Goal: Information Seeking & Learning: Learn about a topic

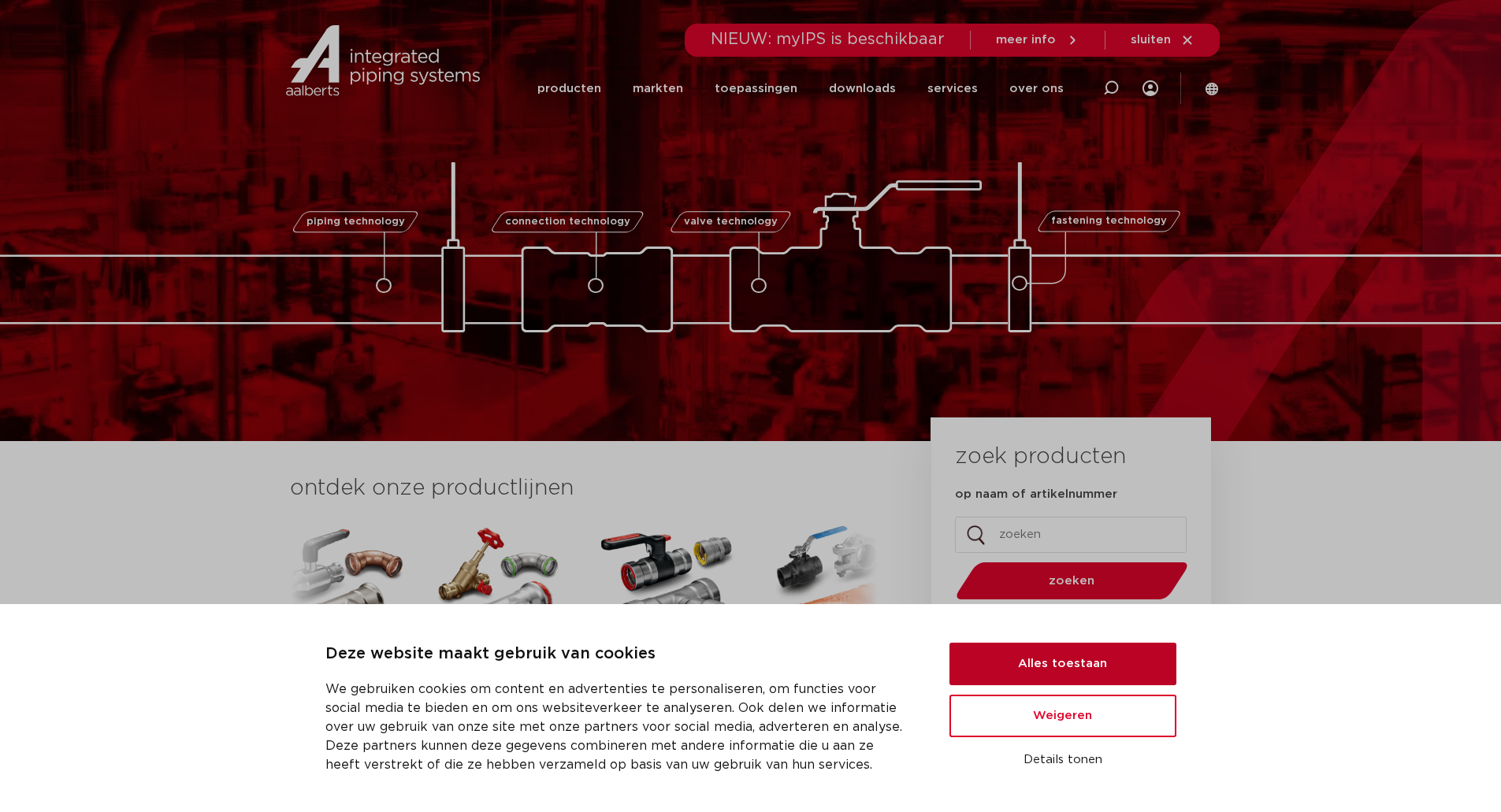
click at [1073, 669] on button "Alles toestaan" at bounding box center [1064, 664] width 227 height 43
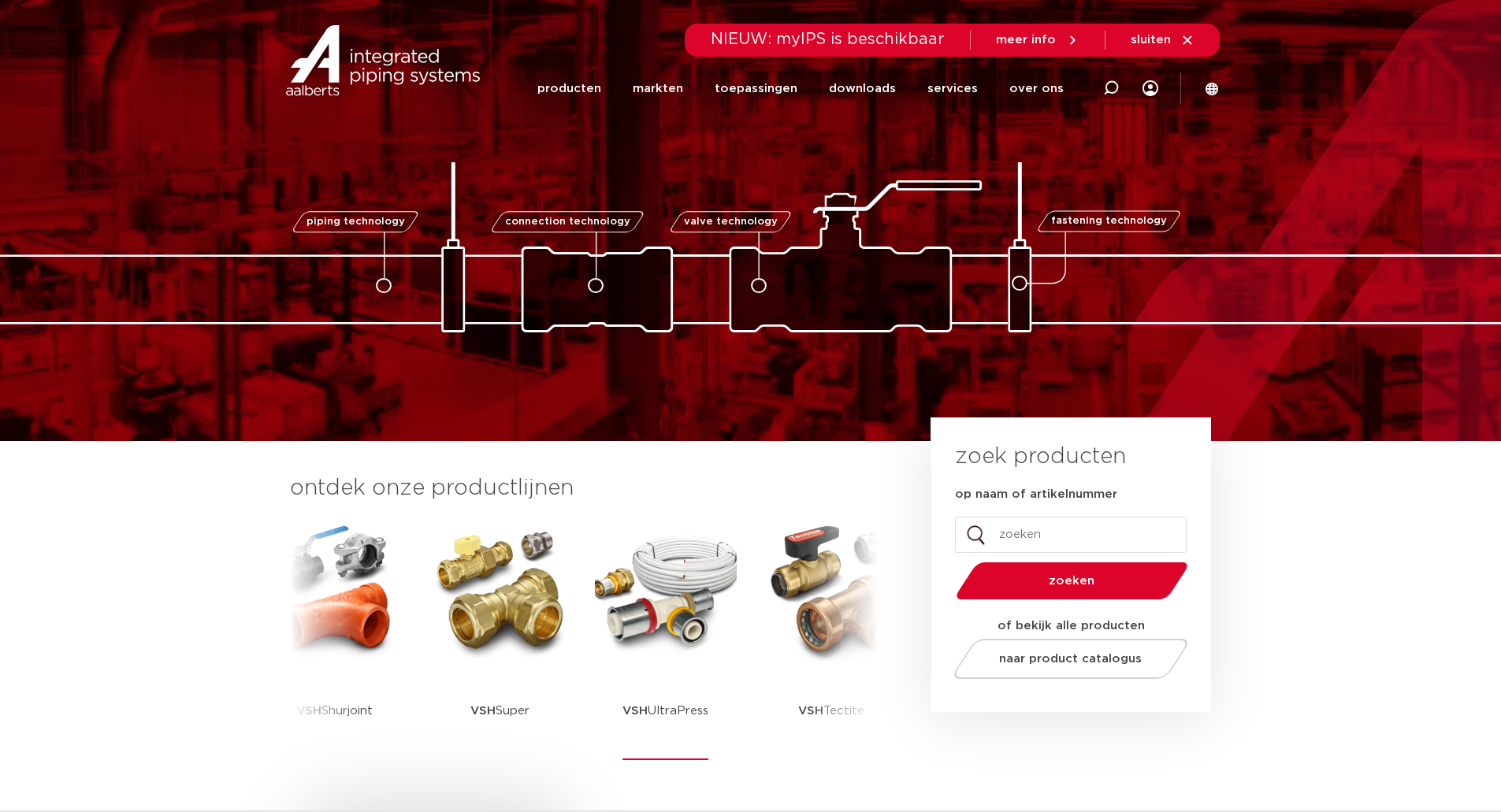
click at [670, 579] on img at bounding box center [666, 591] width 142 height 142
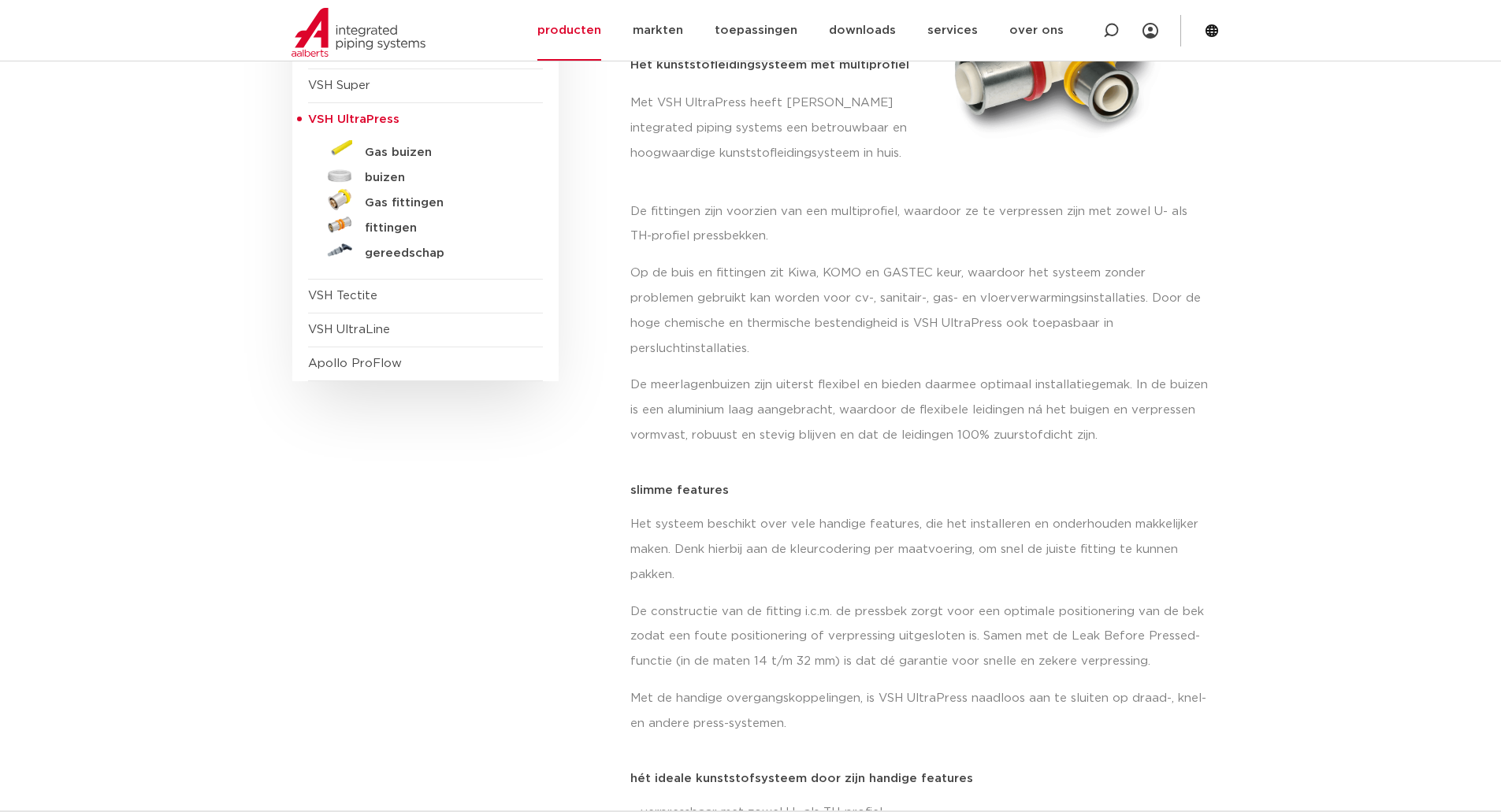
scroll to position [79, 0]
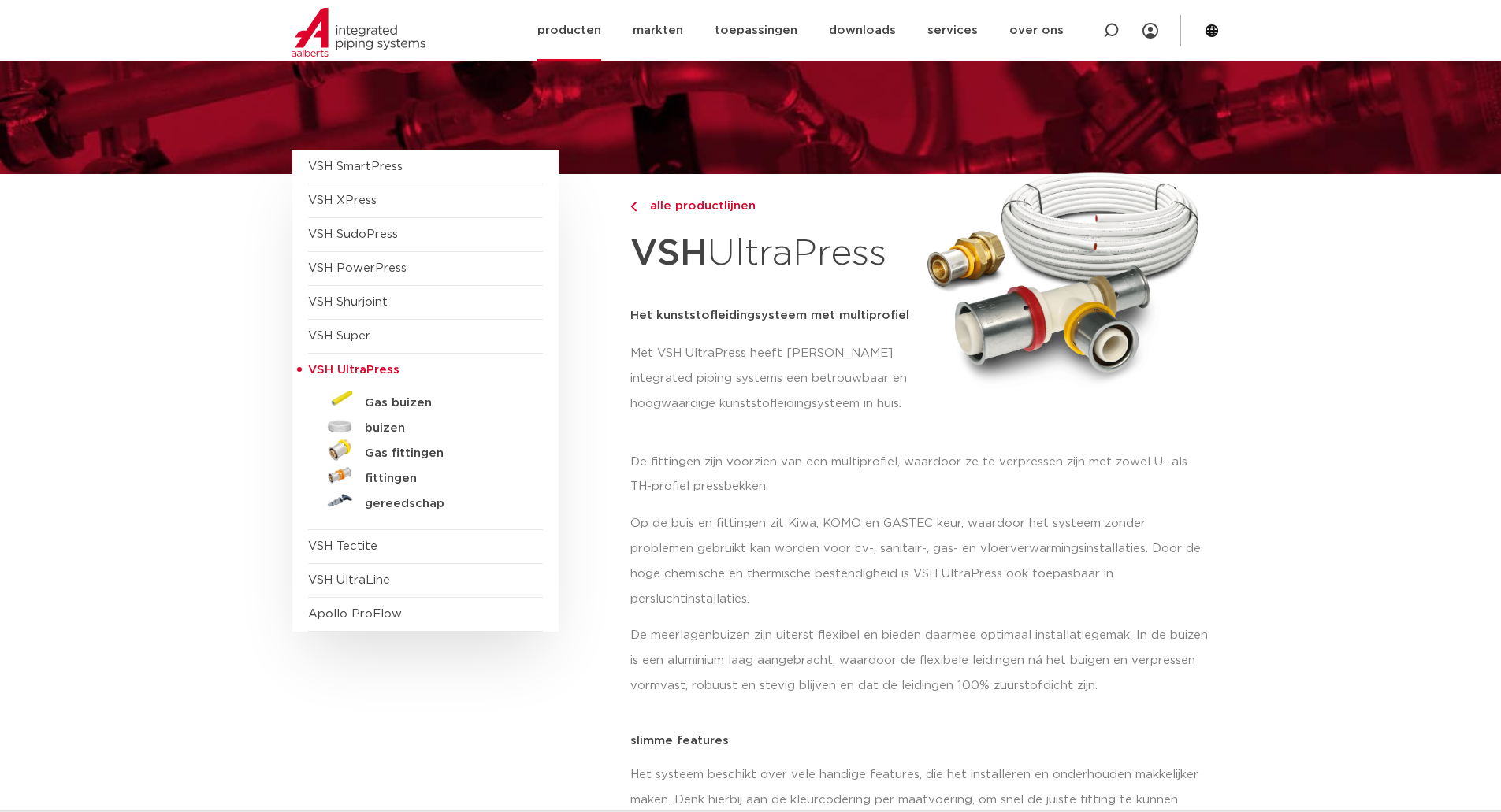
click at [582, 34] on link "producten" at bounding box center [569, 30] width 64 height 61
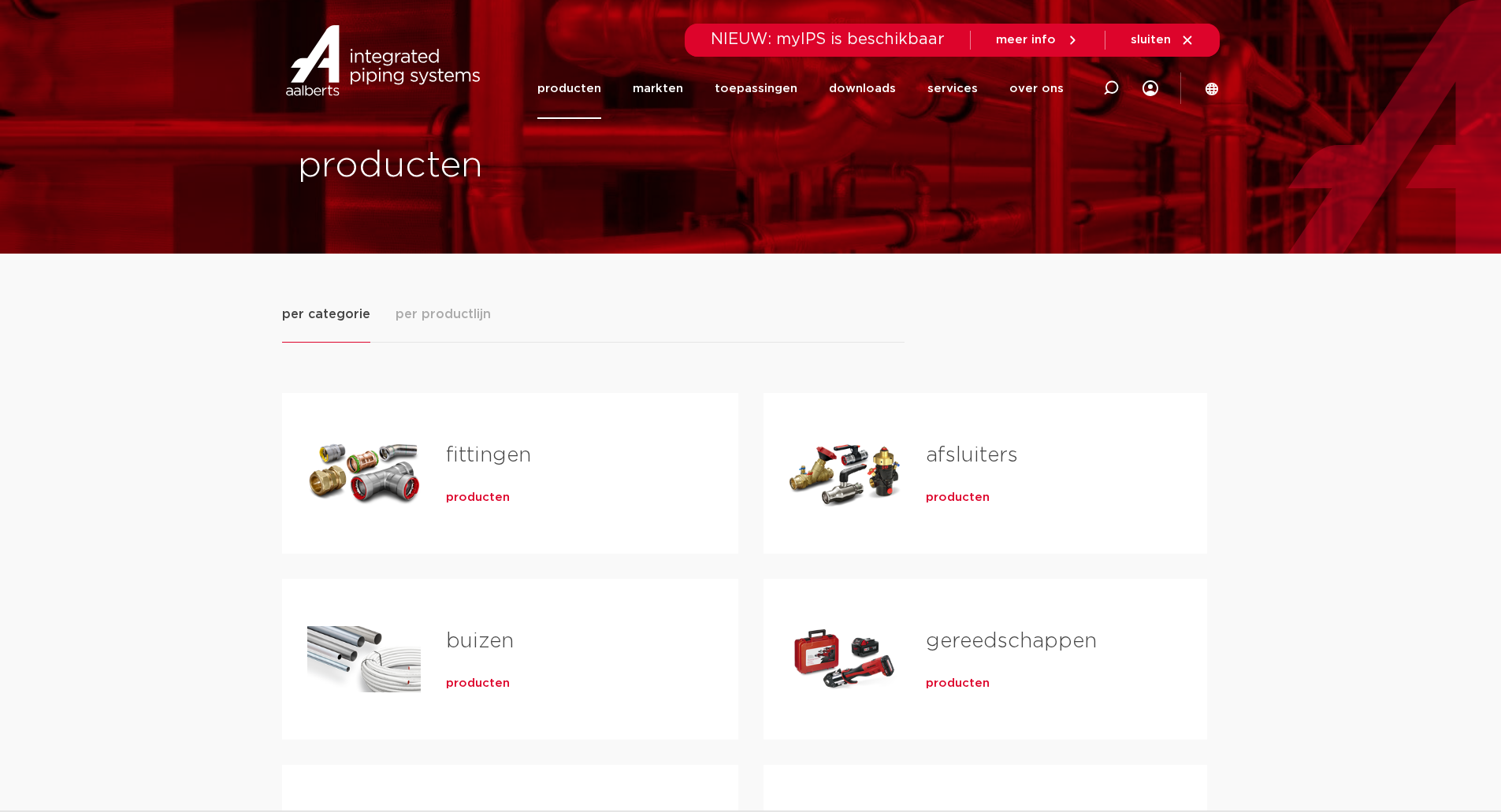
click at [466, 470] on h2 "fittingen" at bounding box center [566, 459] width 242 height 36
click at [386, 471] on div "Tabs. Open items met enter of spatie, sluit af met escape en navigeer met de pi…" at bounding box center [364, 473] width 114 height 110
click at [474, 496] on span "producten" at bounding box center [478, 498] width 64 height 15
click at [431, 333] on button "per productlijn" at bounding box center [443, 324] width 96 height 38
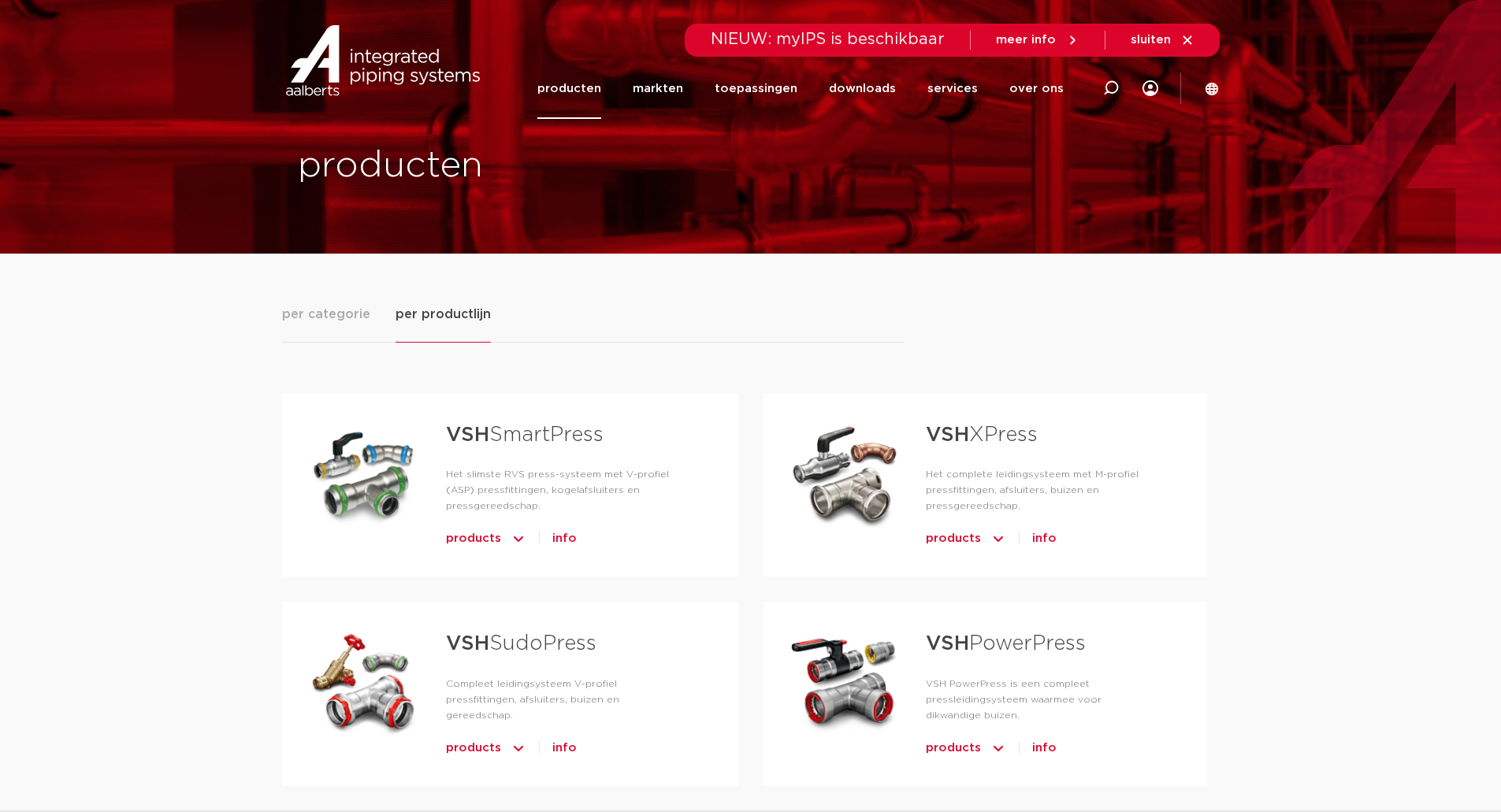
click at [432, 310] on span "per productlijn" at bounding box center [443, 314] width 96 height 19
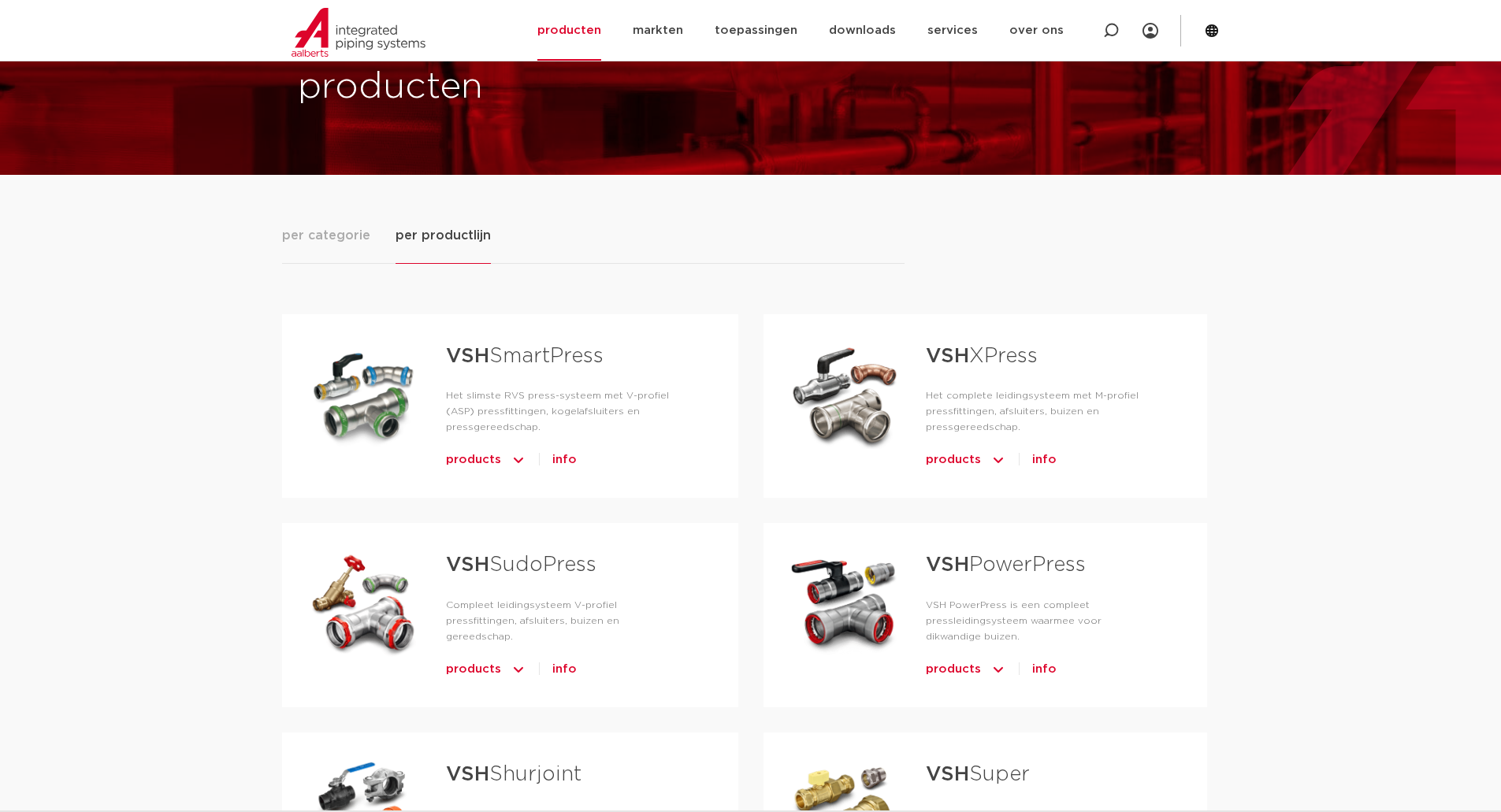
scroll to position [158, 0]
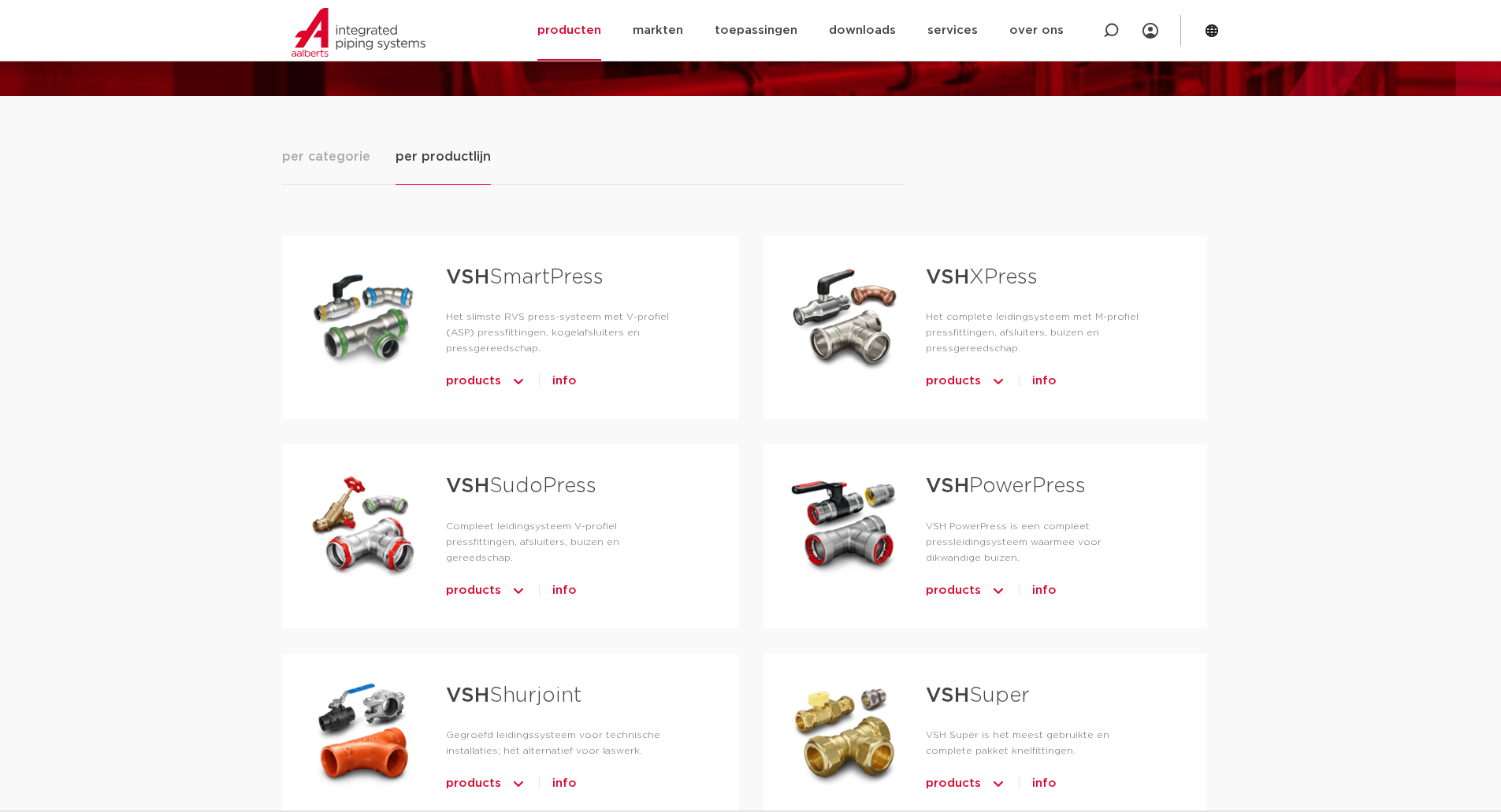
click at [572, 369] on span "info" at bounding box center [565, 382] width 25 height 26
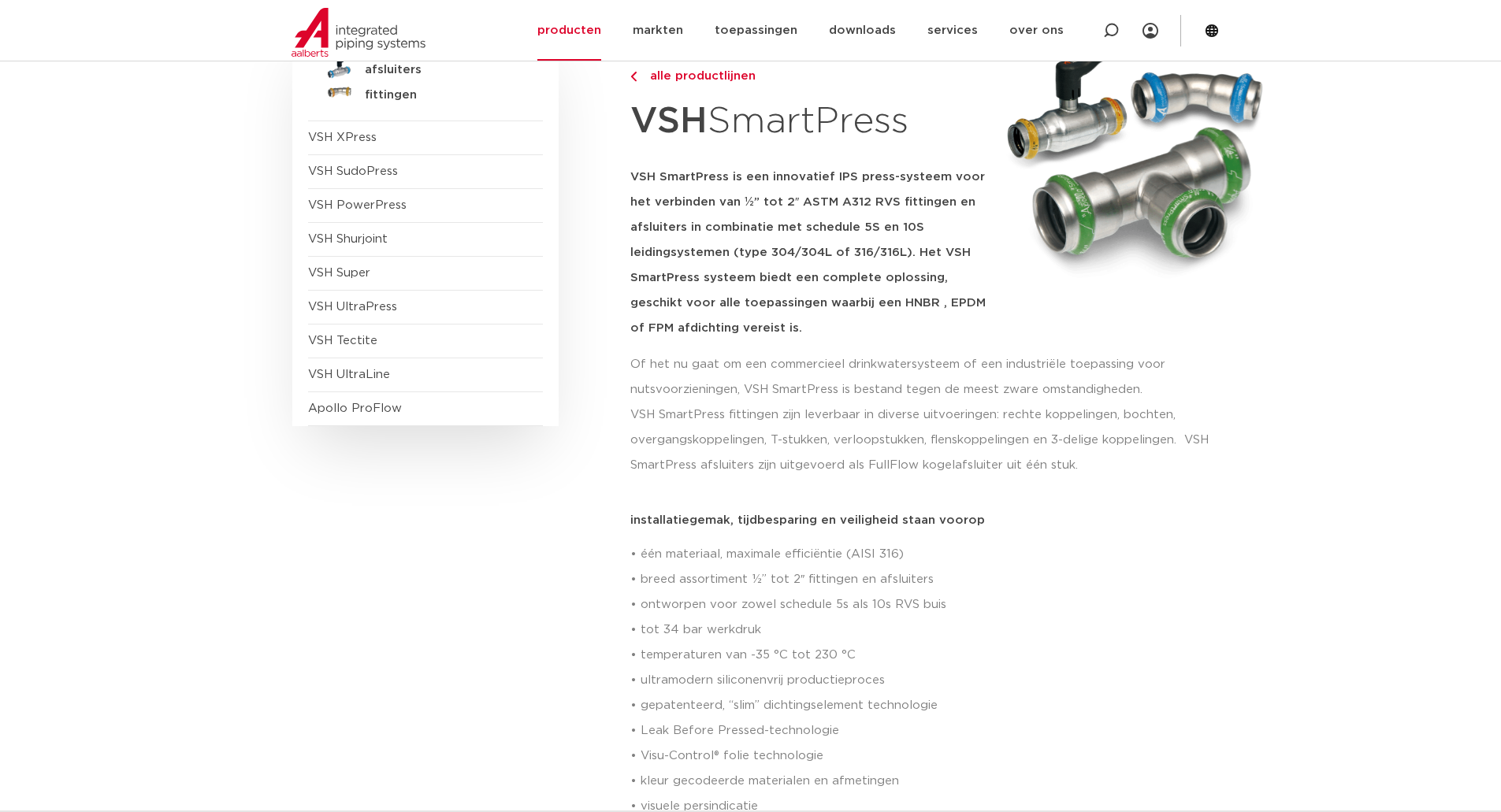
scroll to position [237, 0]
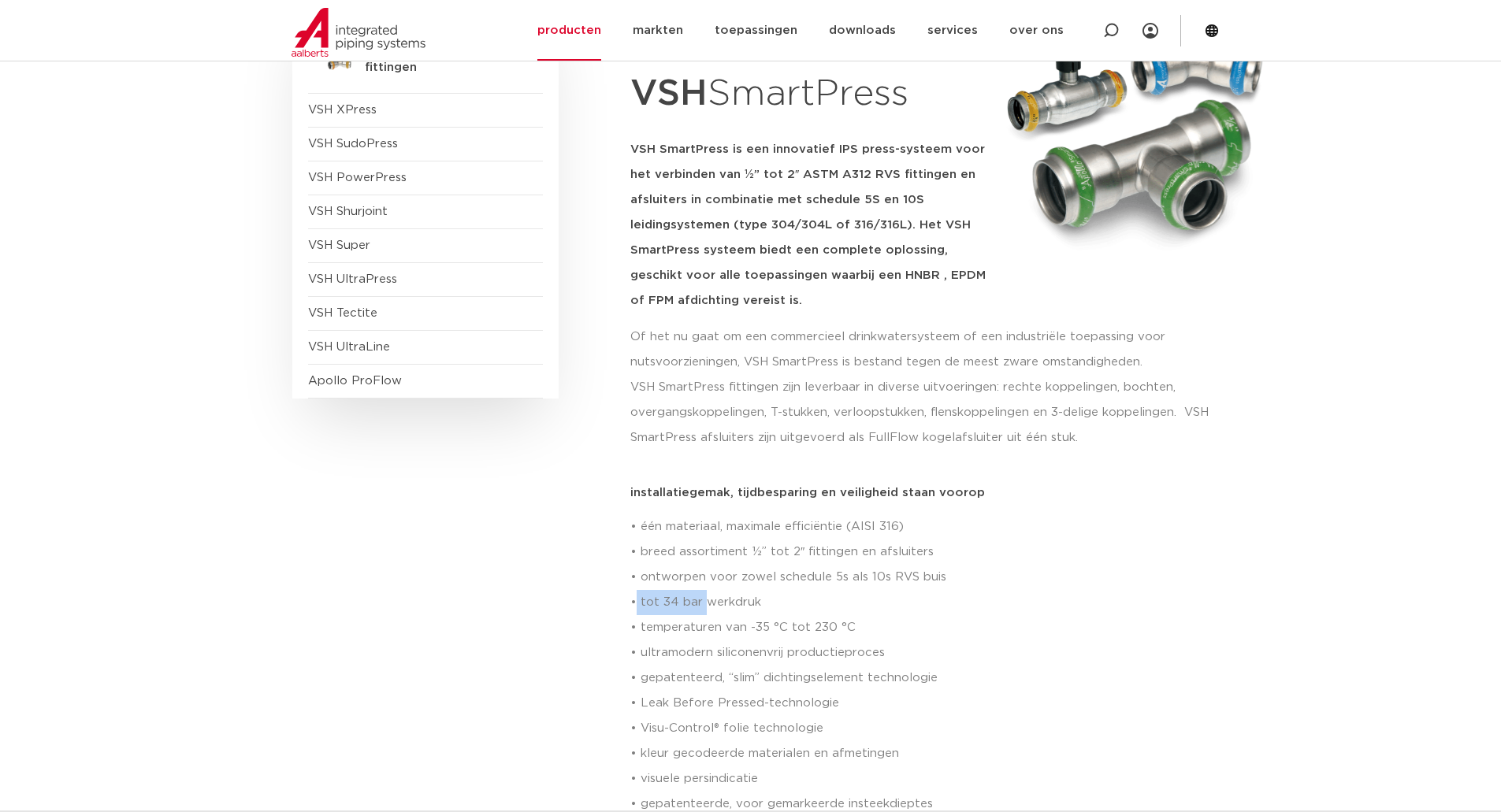
drag, startPoint x: 660, startPoint y: 603, endPoint x: 718, endPoint y: 593, distance: 58.9
click at [707, 602] on p "• één materiaal, maximale efficiëntie (AISI 316) • breed assortiment ½” tot 2″ …" at bounding box center [920, 677] width 579 height 327
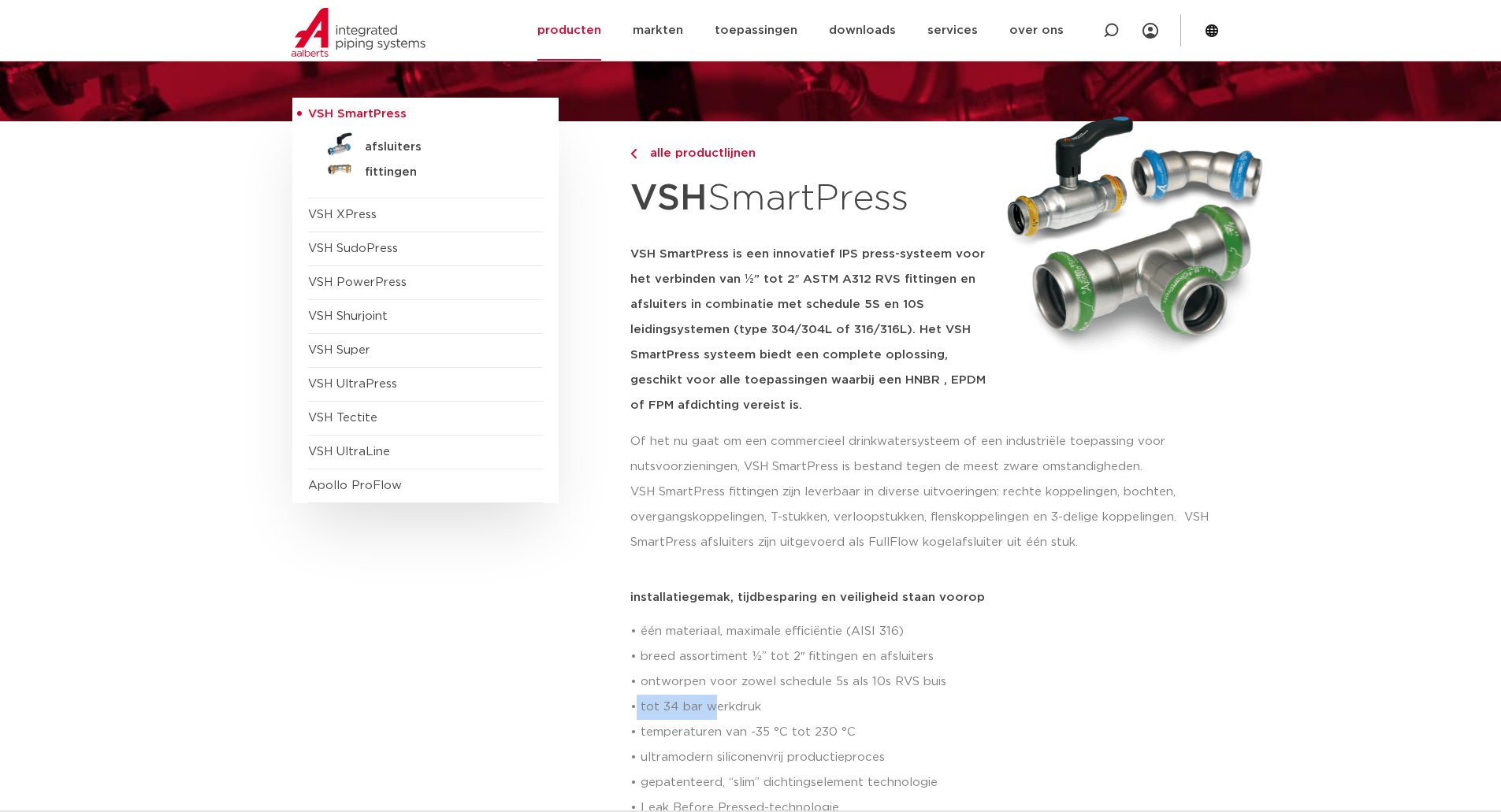
scroll to position [158, 0]
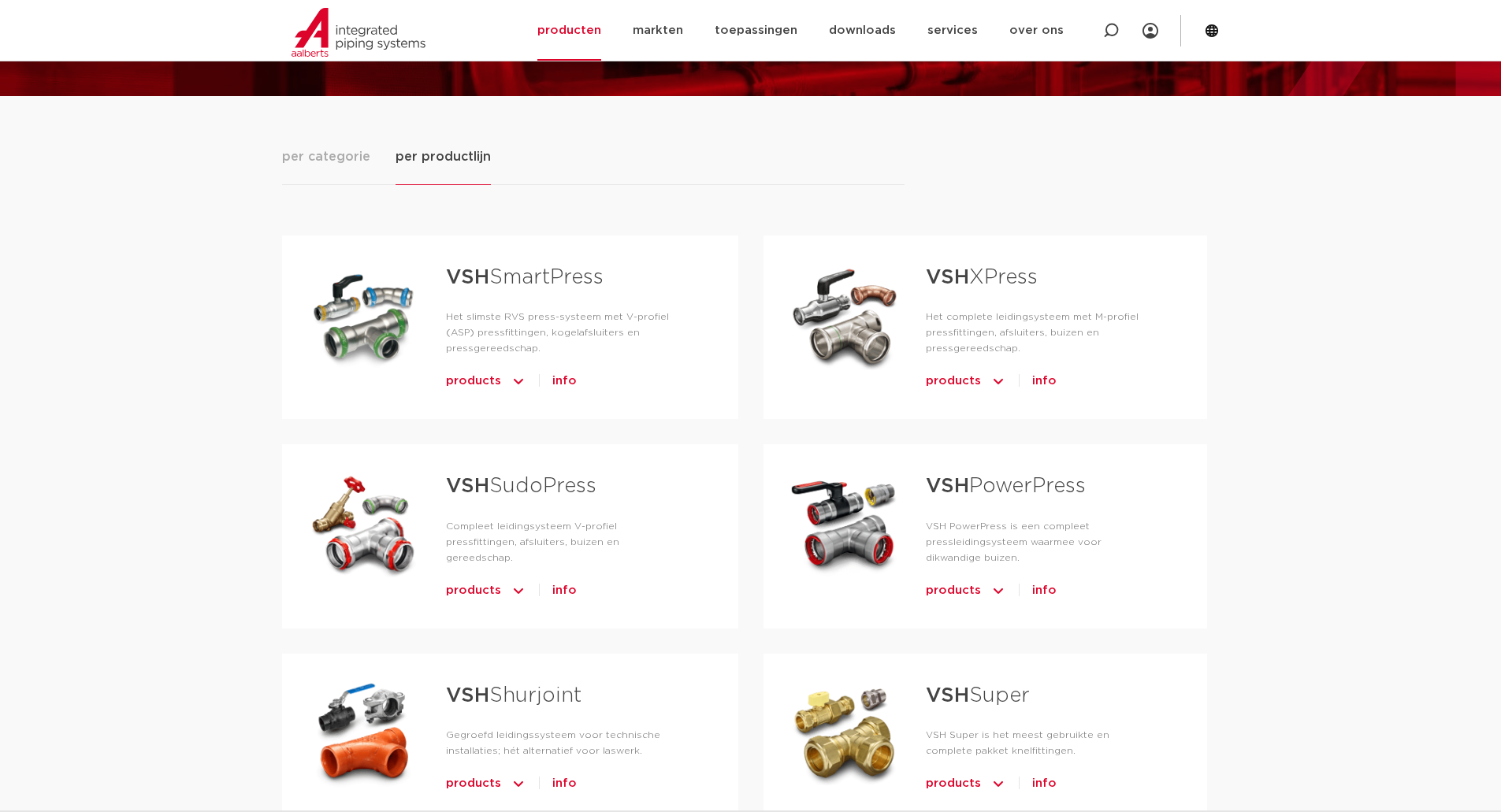
click at [511, 369] on img "Tabs. Open items met enter of spatie, sluit af met escape en navigeer met de pi…" at bounding box center [519, 382] width 15 height 26
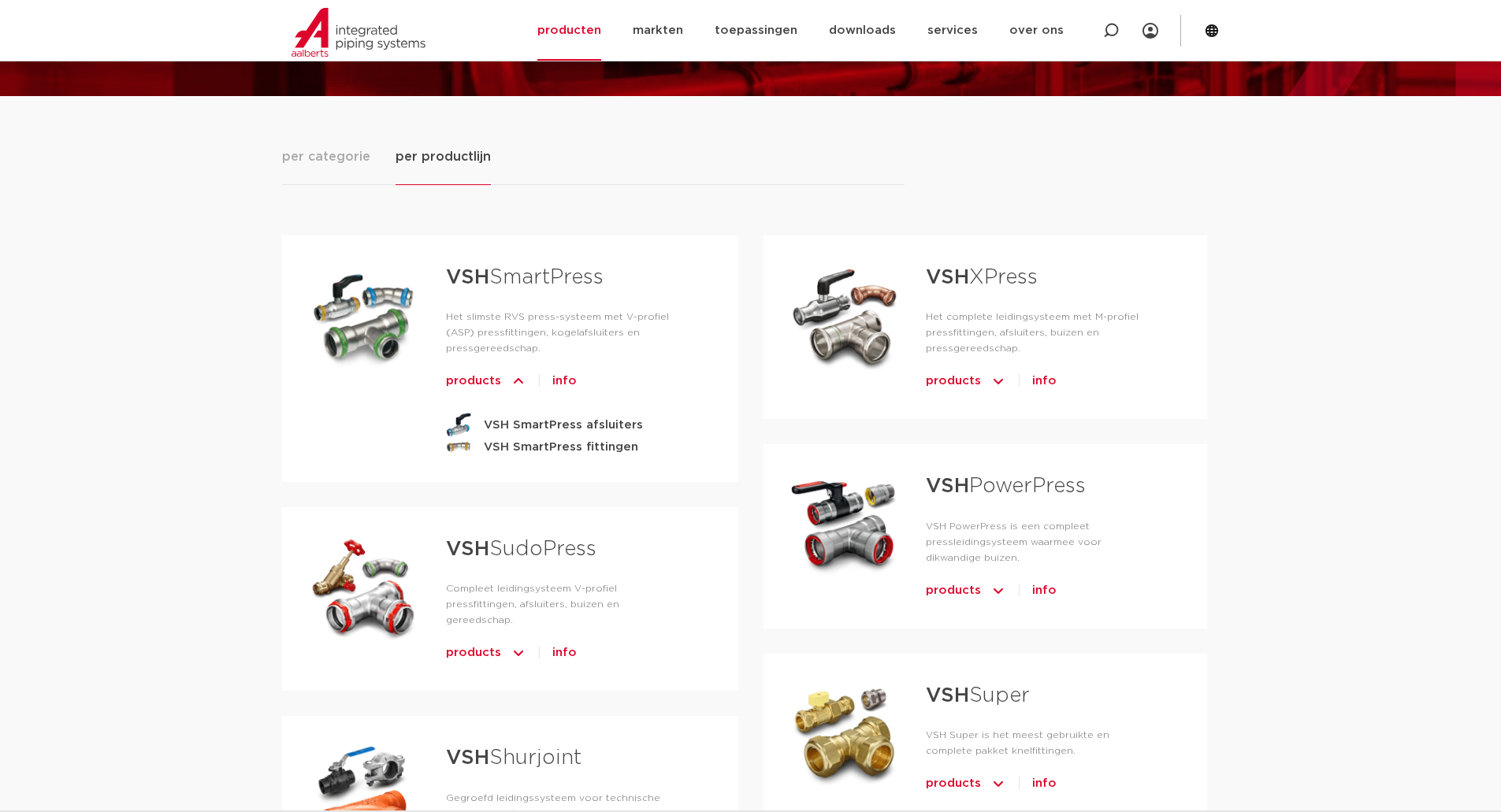
click at [571, 369] on span "info" at bounding box center [565, 382] width 25 height 26
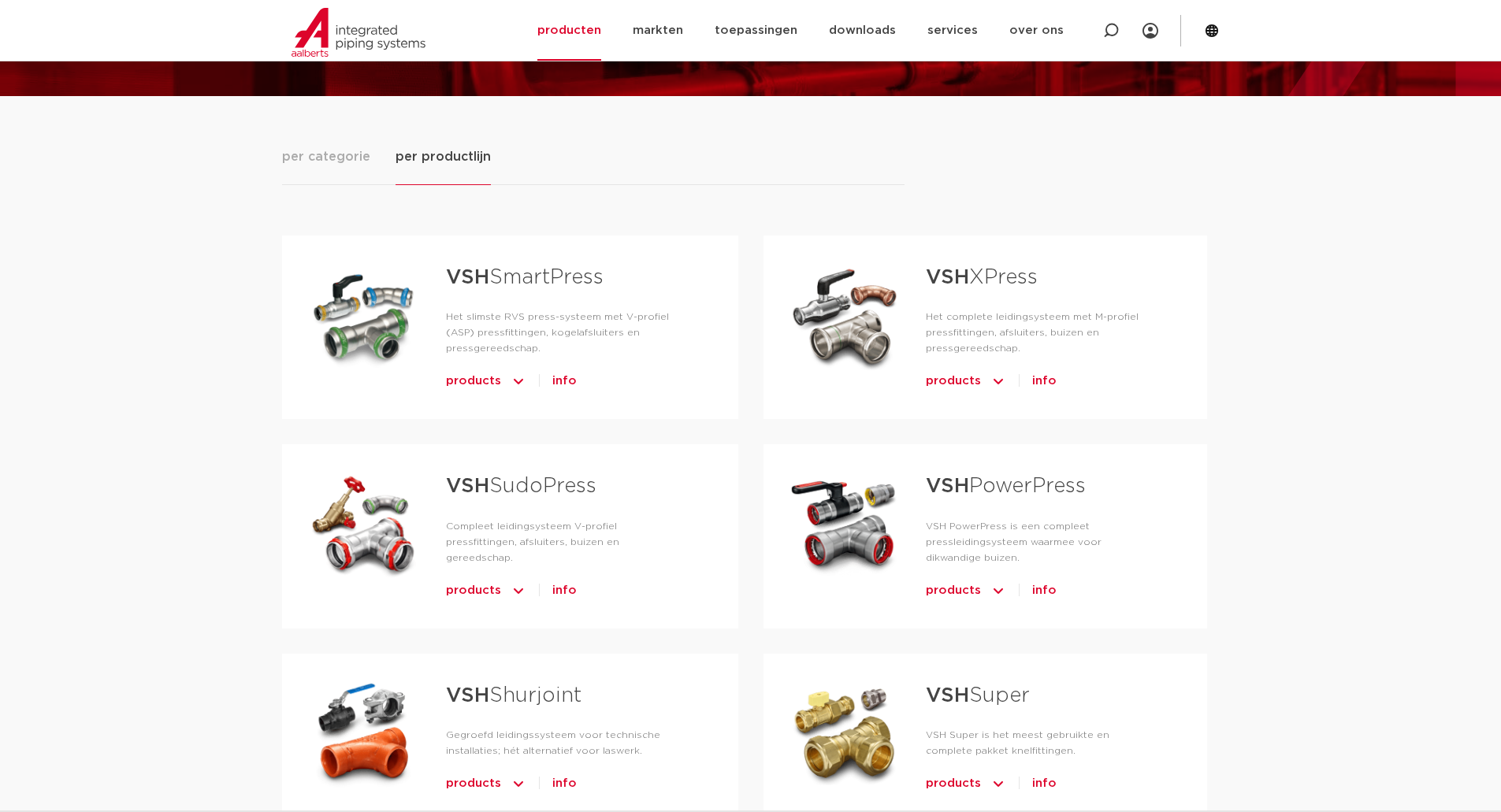
scroll to position [158, 0]
click at [1050, 383] on span "info" at bounding box center [1045, 382] width 25 height 26
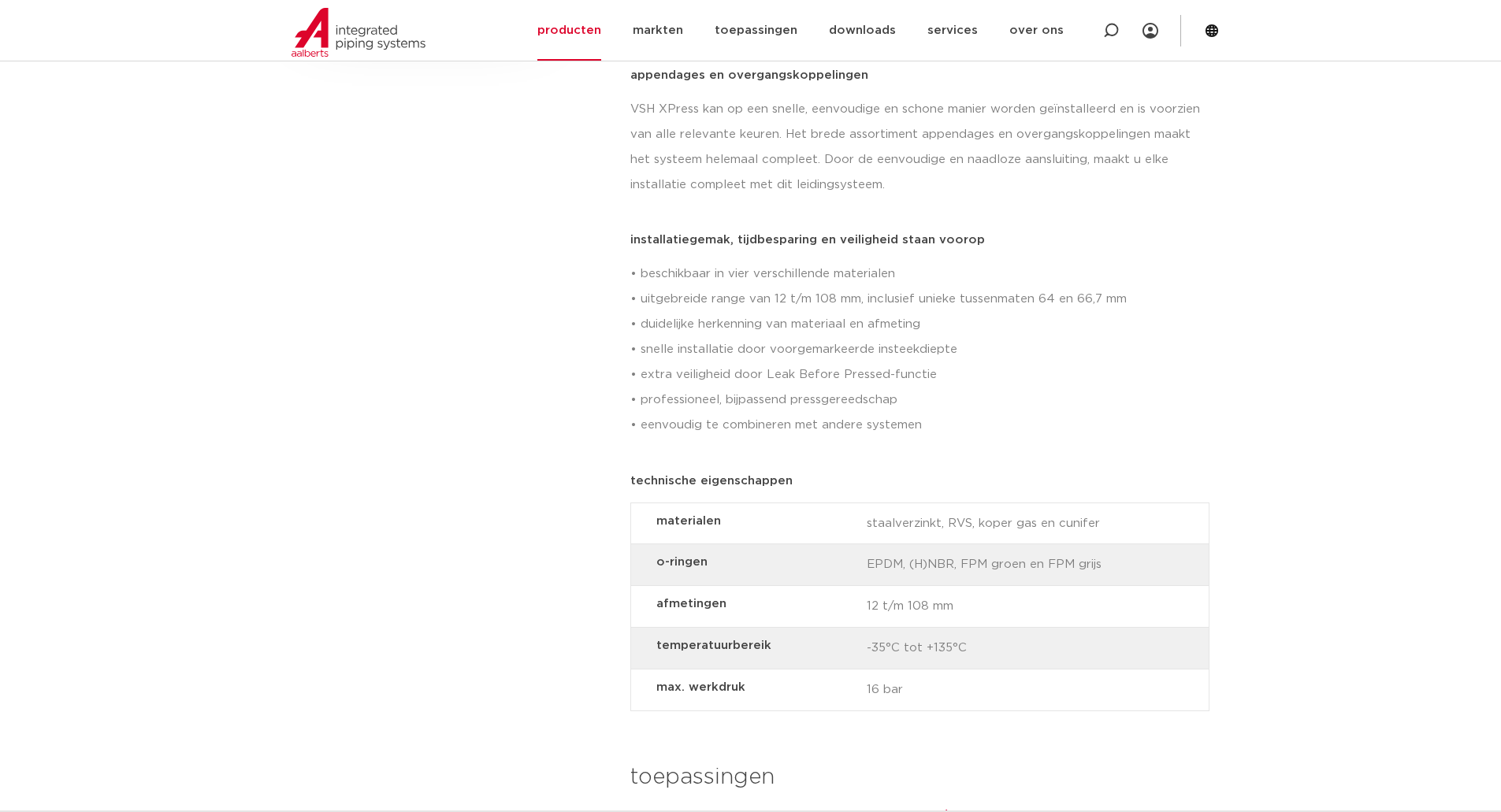
scroll to position [867, 0]
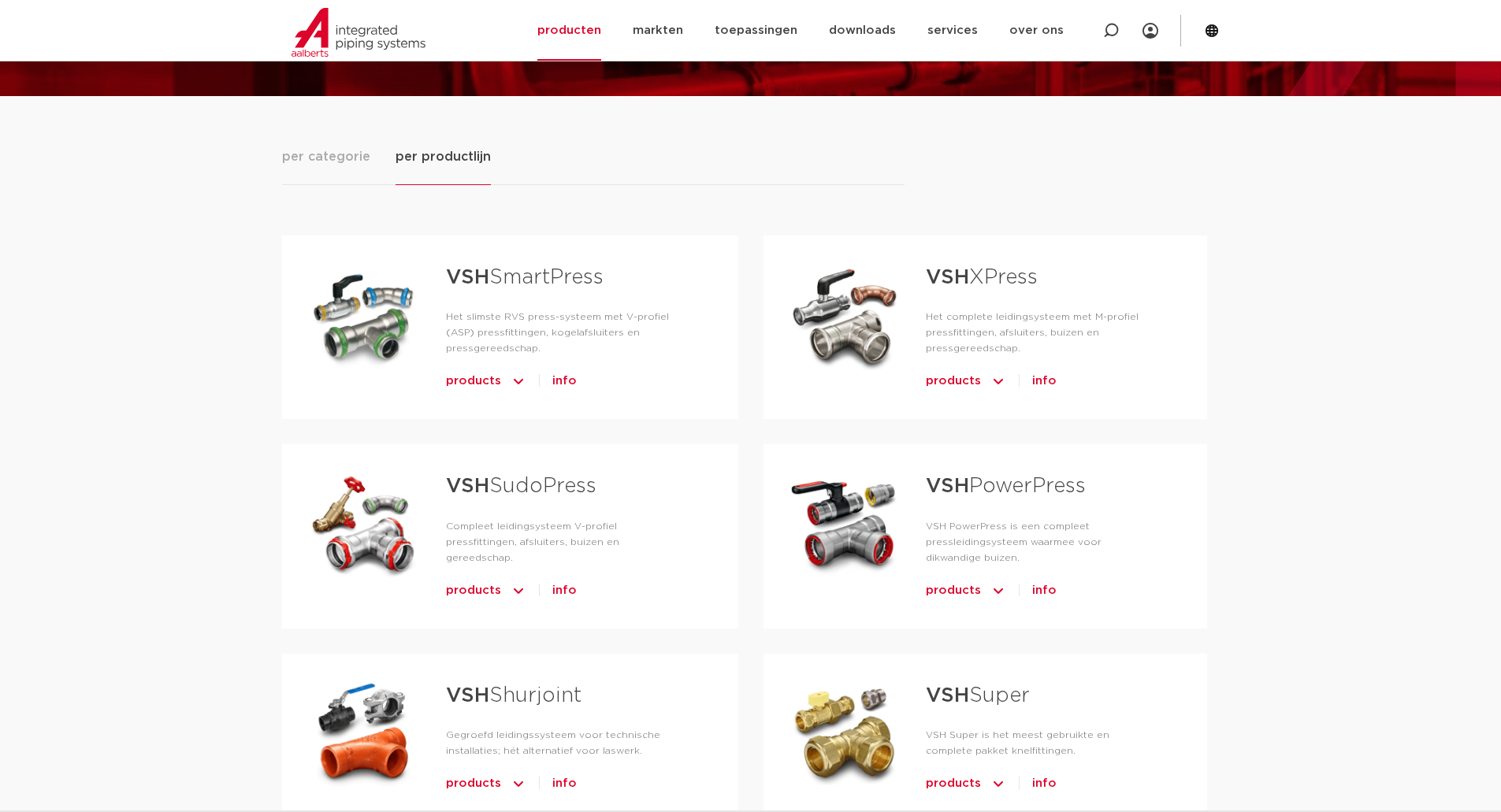
click at [517, 578] on img "Tabs. Open items met enter of spatie, sluit af met escape en navigeer met de pi…" at bounding box center [519, 591] width 15 height 26
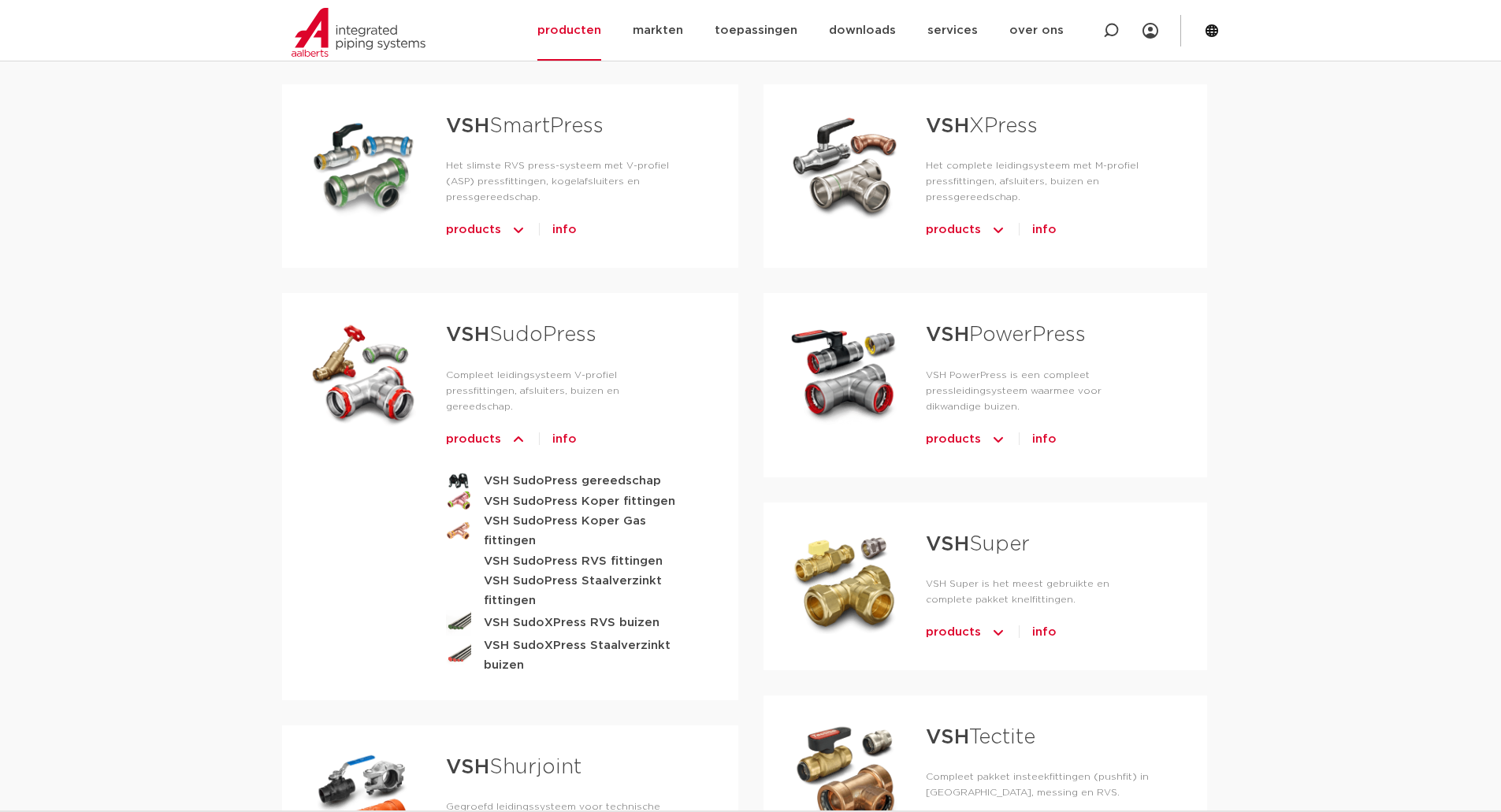
scroll to position [315, 0]
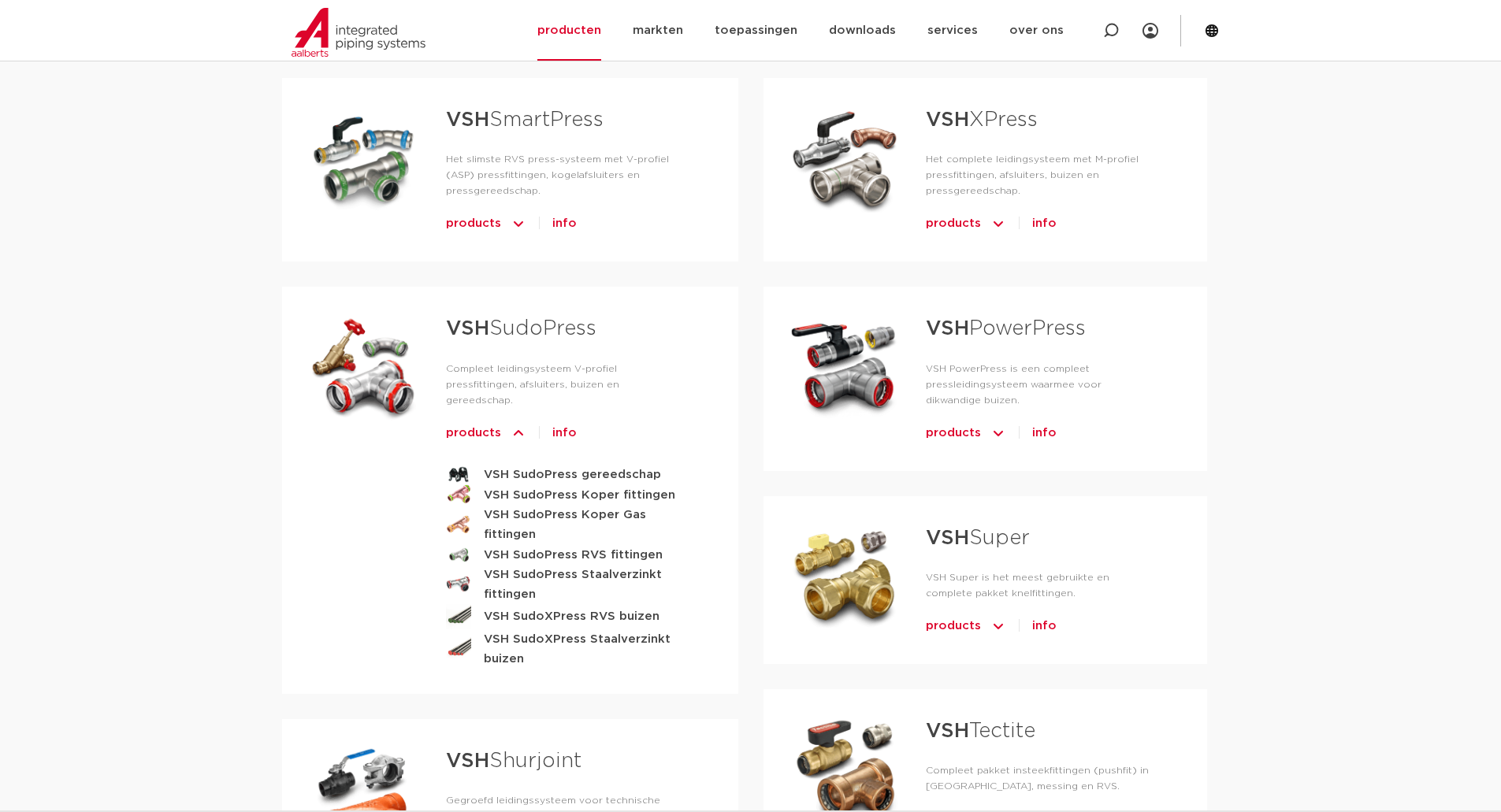
click at [572, 421] on span "info" at bounding box center [565, 434] width 25 height 26
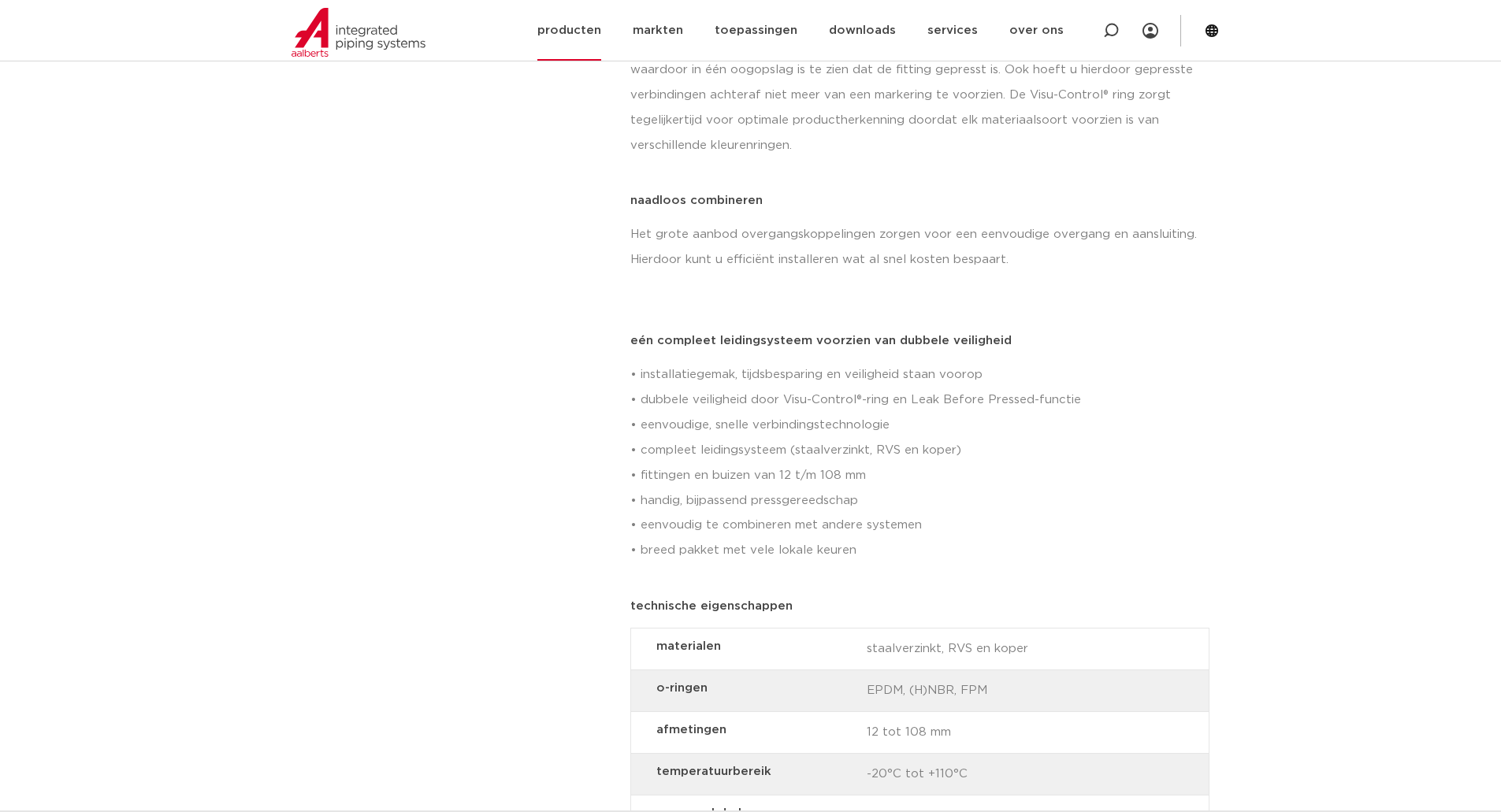
scroll to position [552, 0]
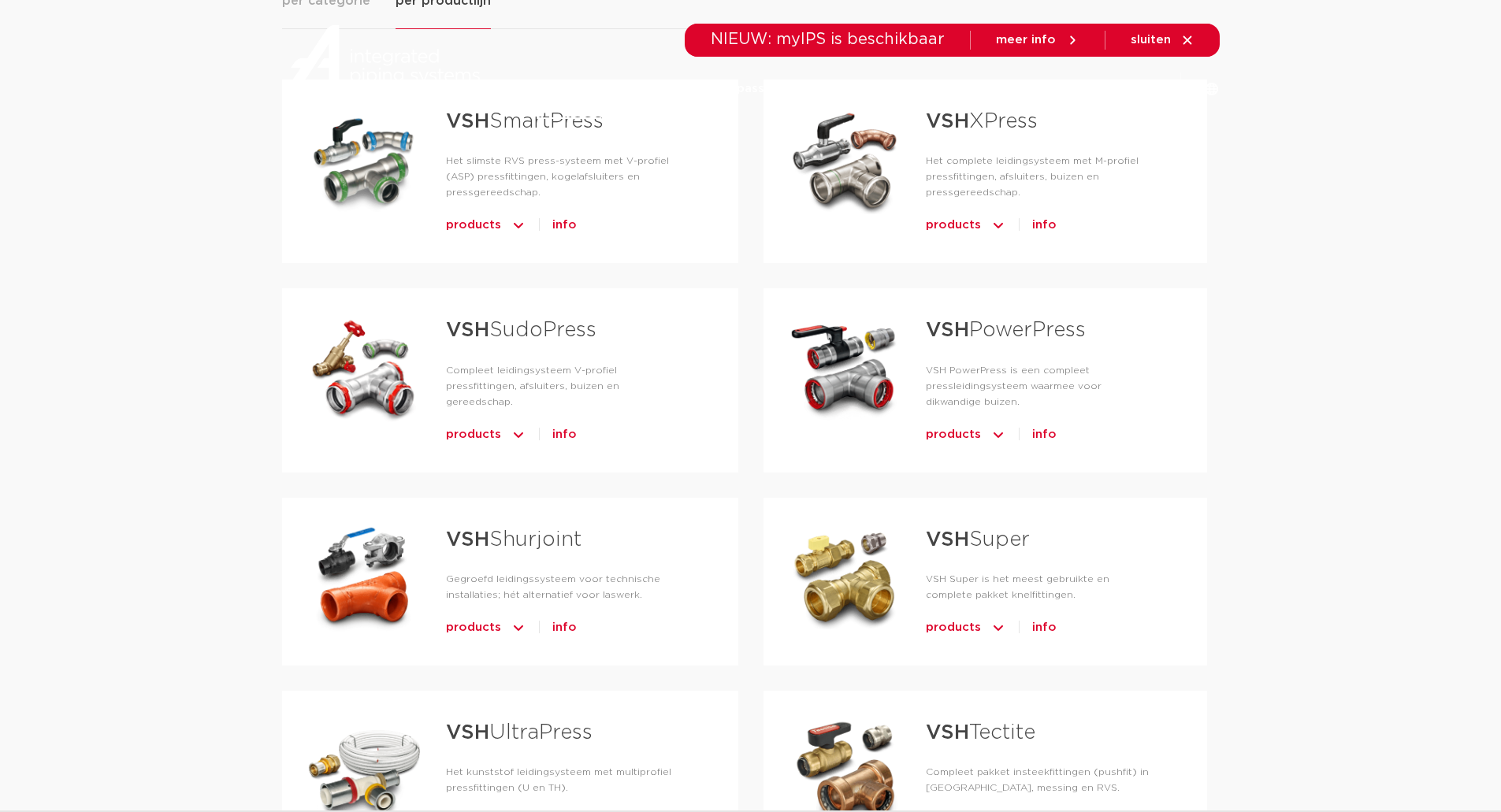
click at [1047, 434] on span "info" at bounding box center [1045, 435] width 25 height 26
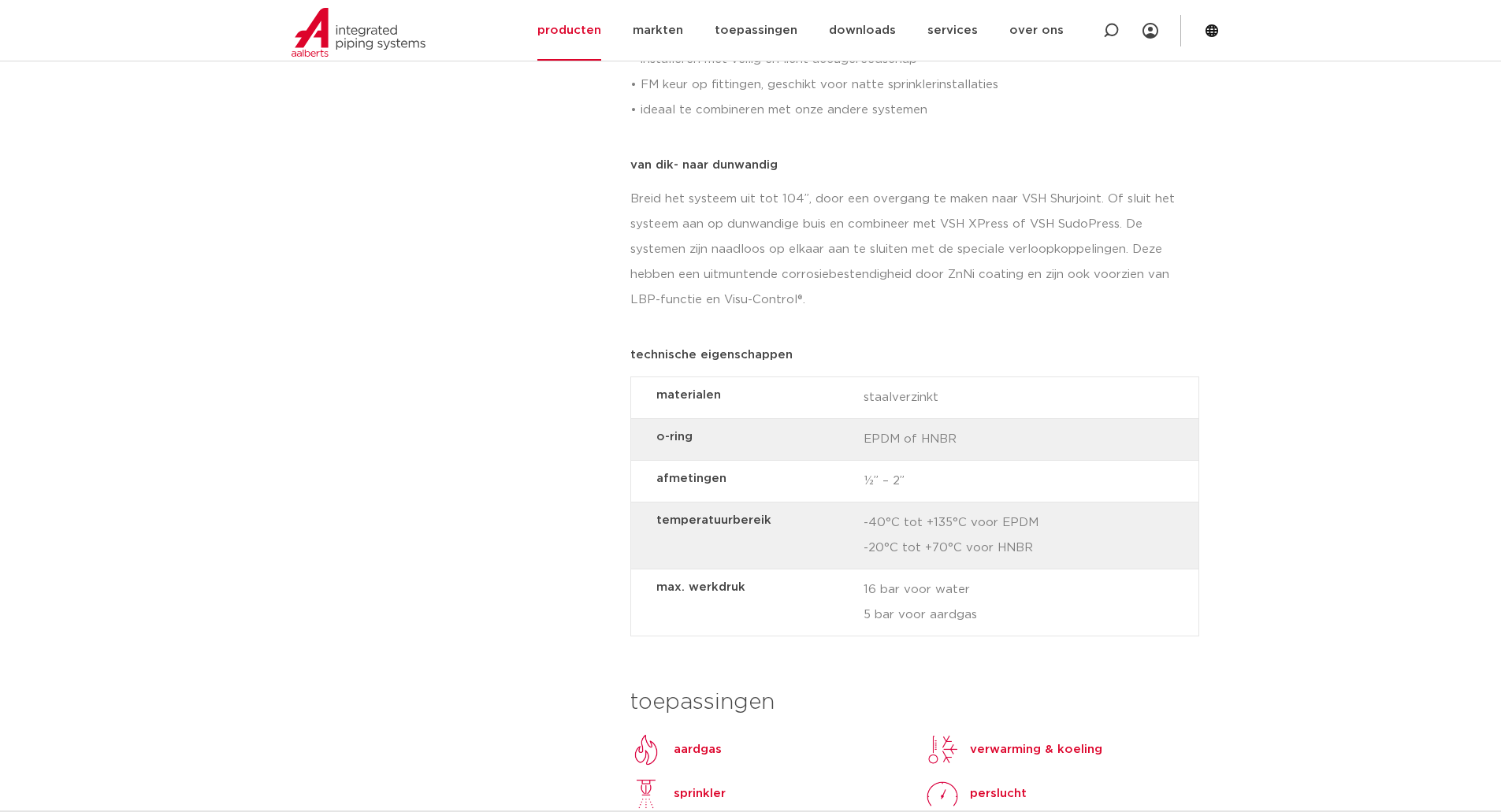
scroll to position [1103, 0]
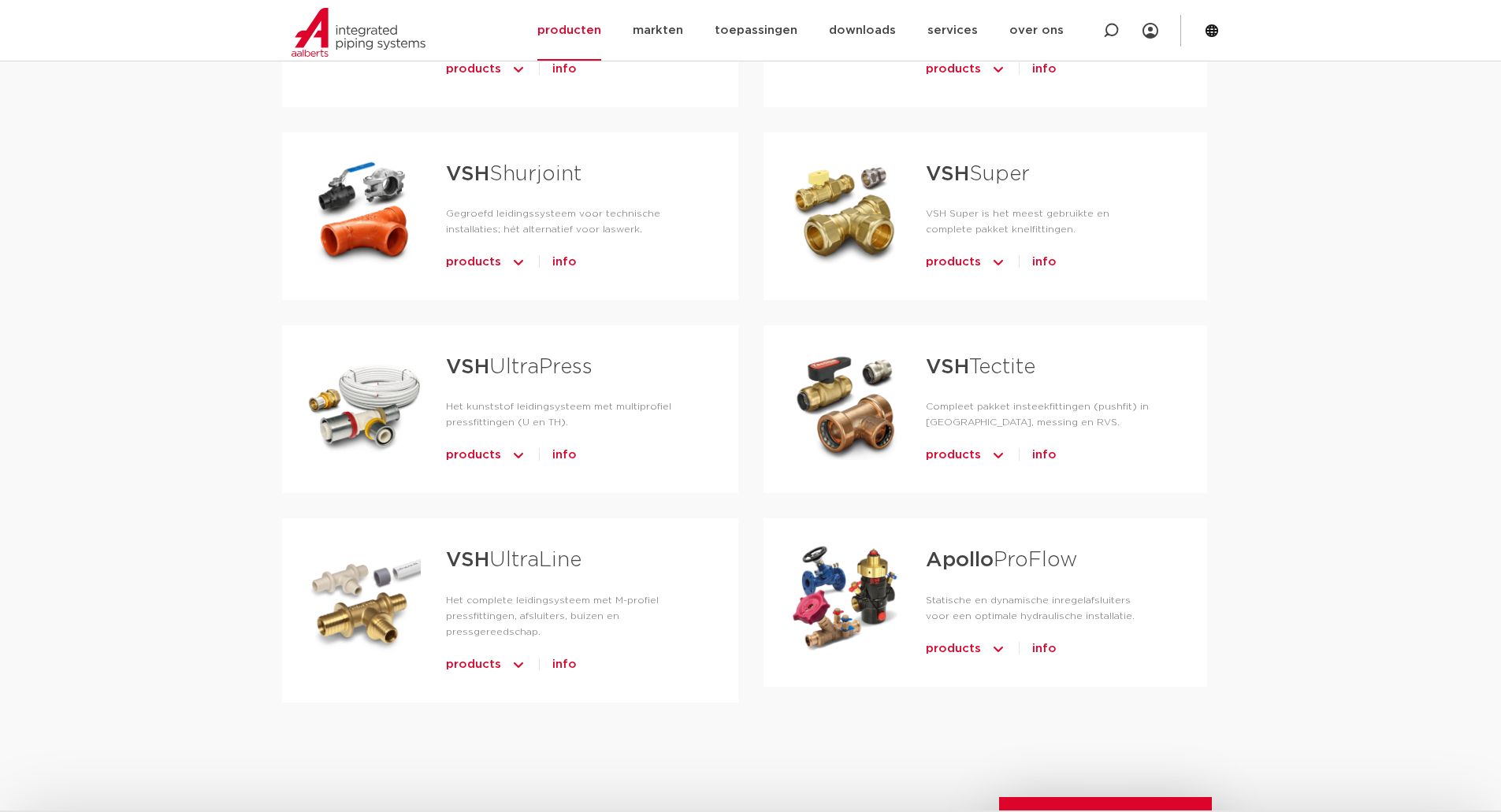
scroll to position [707, 0]
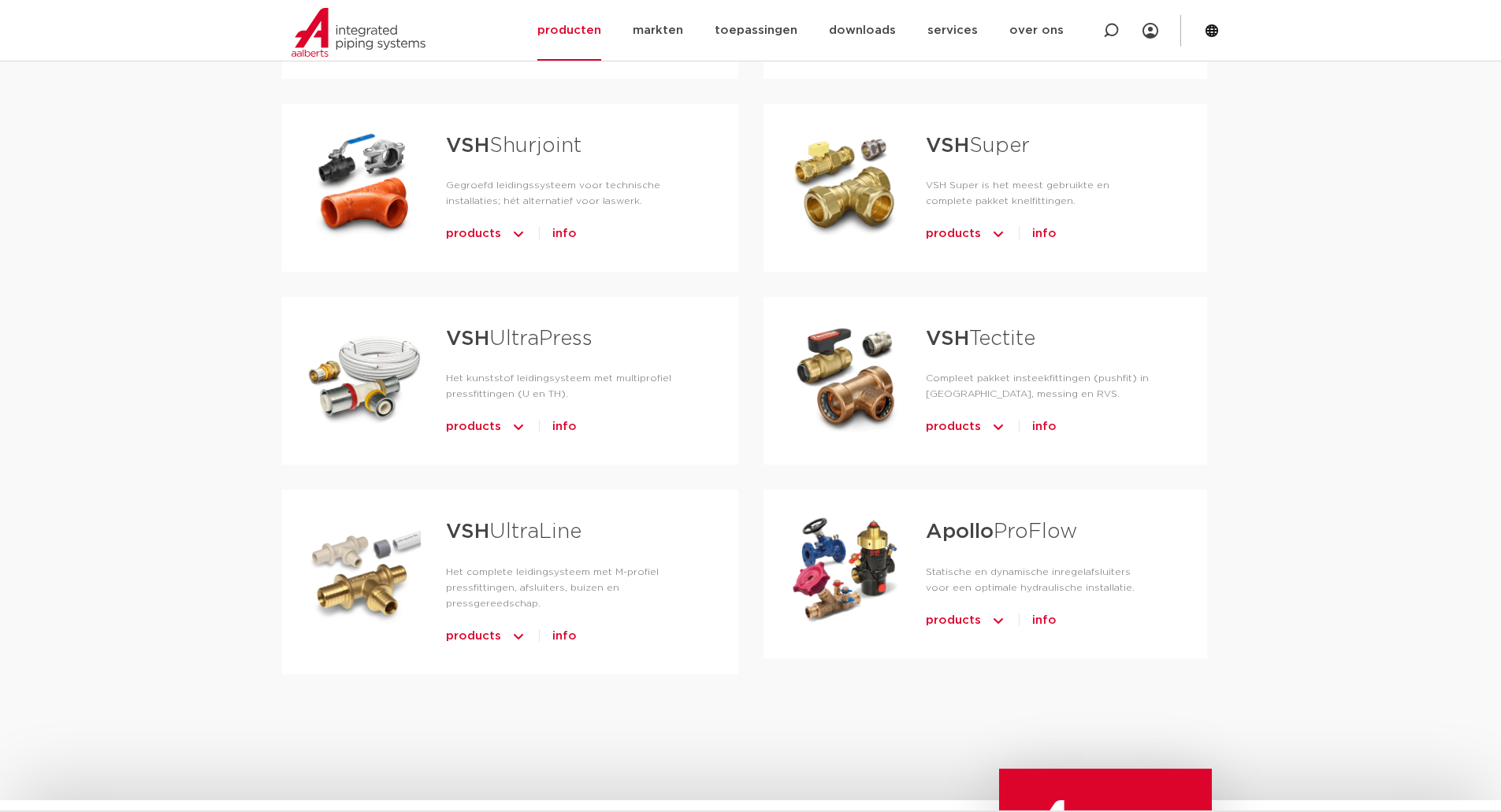
click at [557, 624] on span "info" at bounding box center [565, 637] width 25 height 26
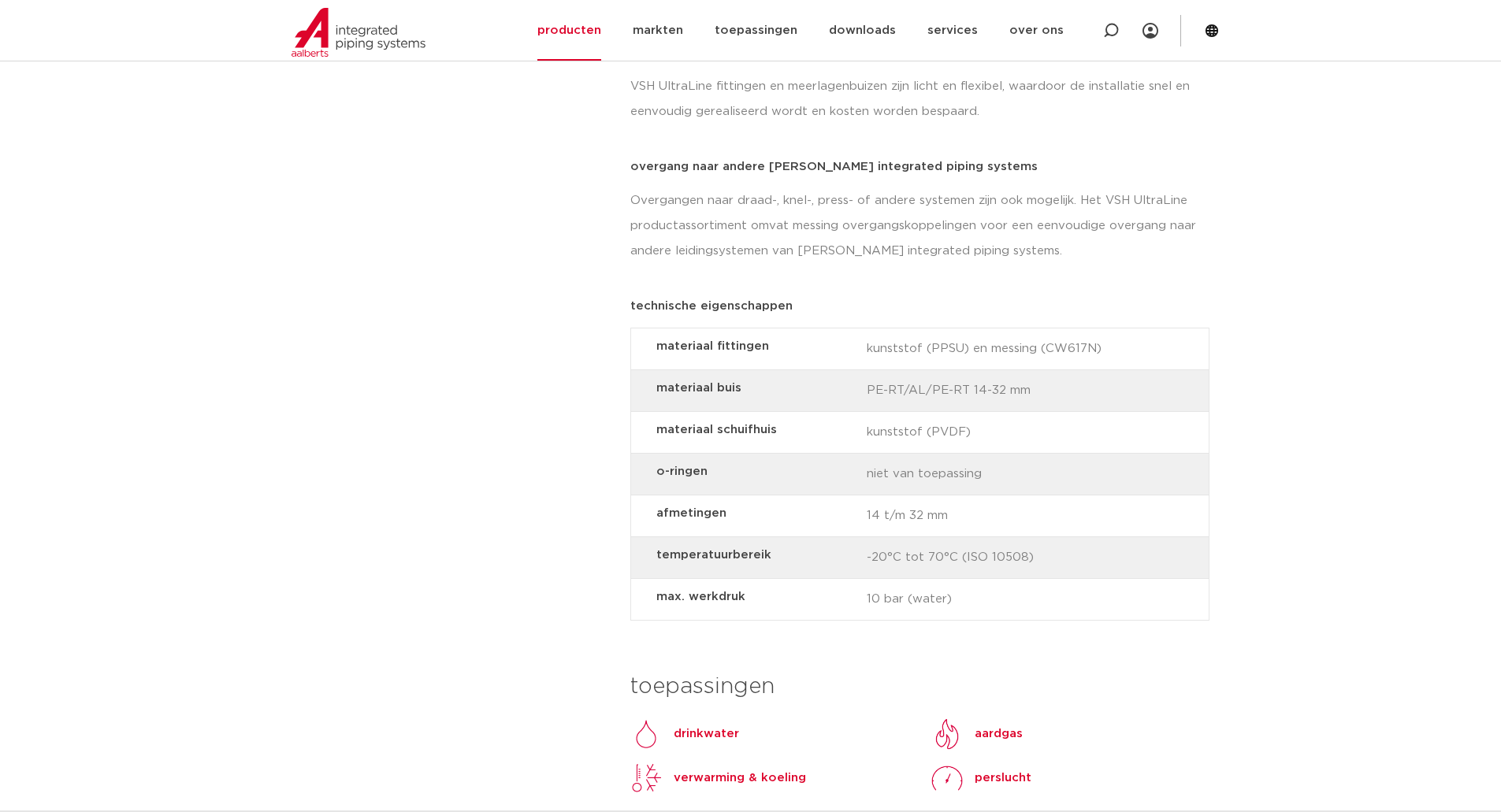
scroll to position [1575, 0]
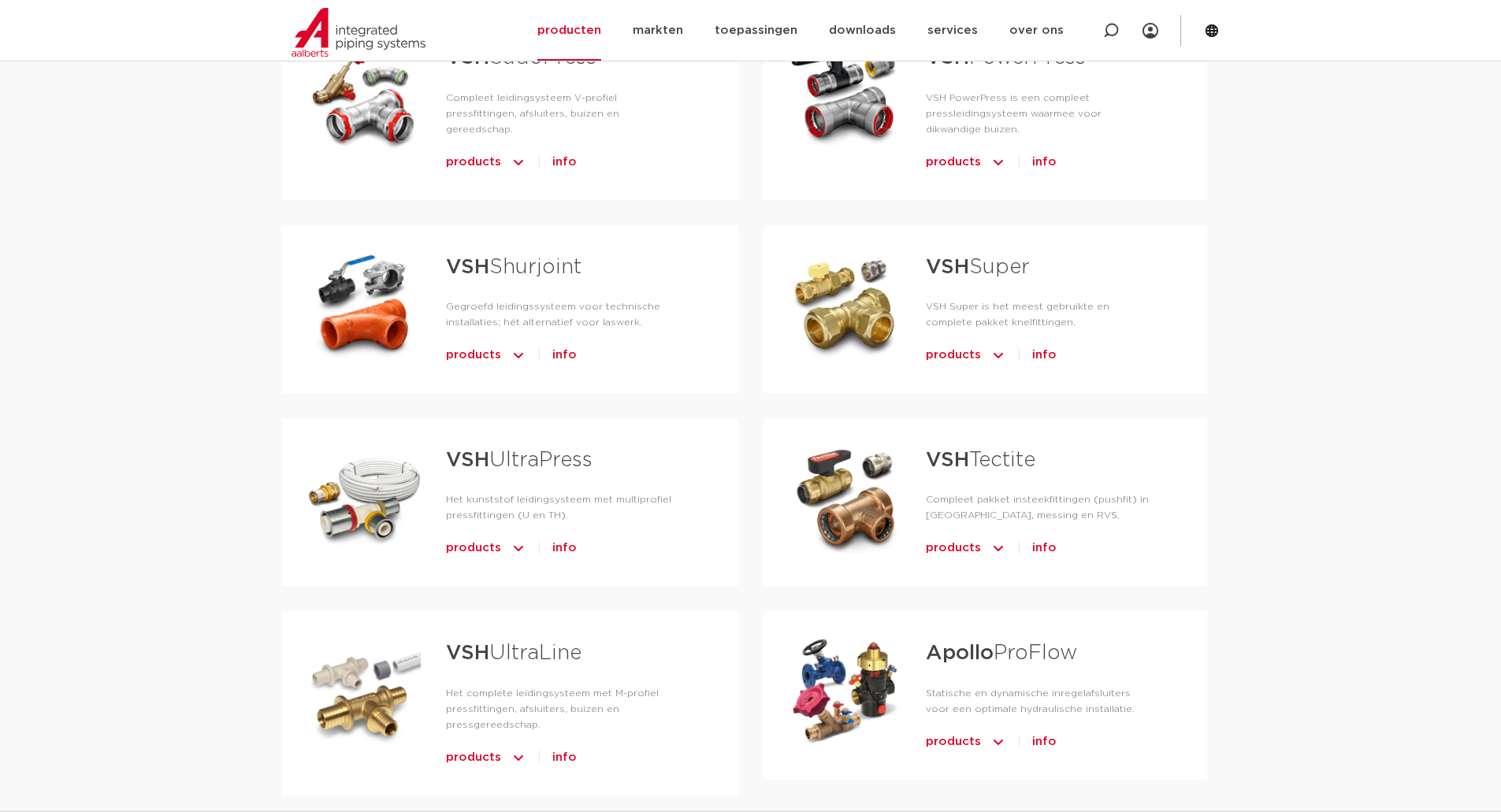
scroll to position [575, 0]
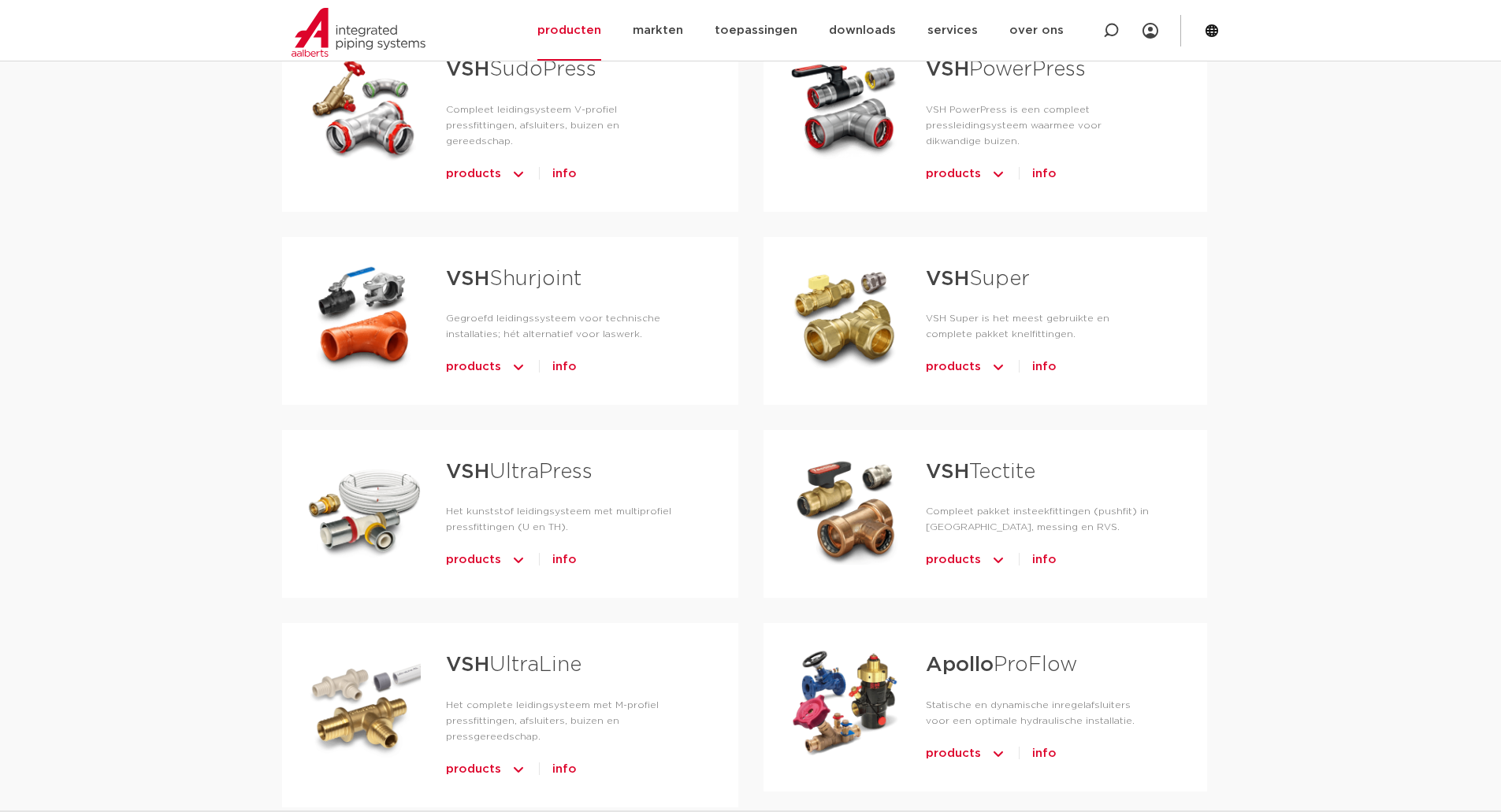
click at [1037, 369] on span "info" at bounding box center [1045, 367] width 25 height 26
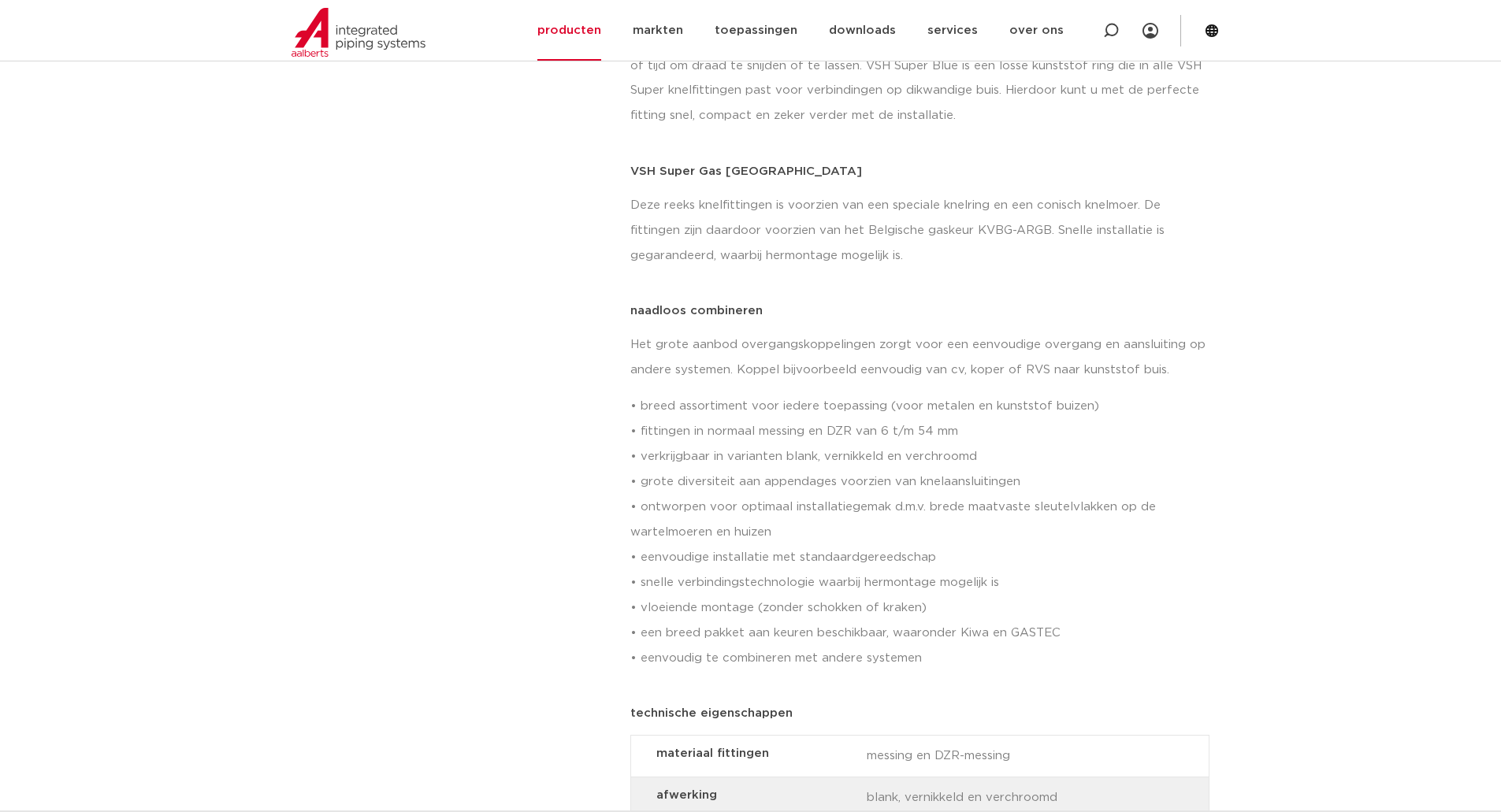
scroll to position [1418, 0]
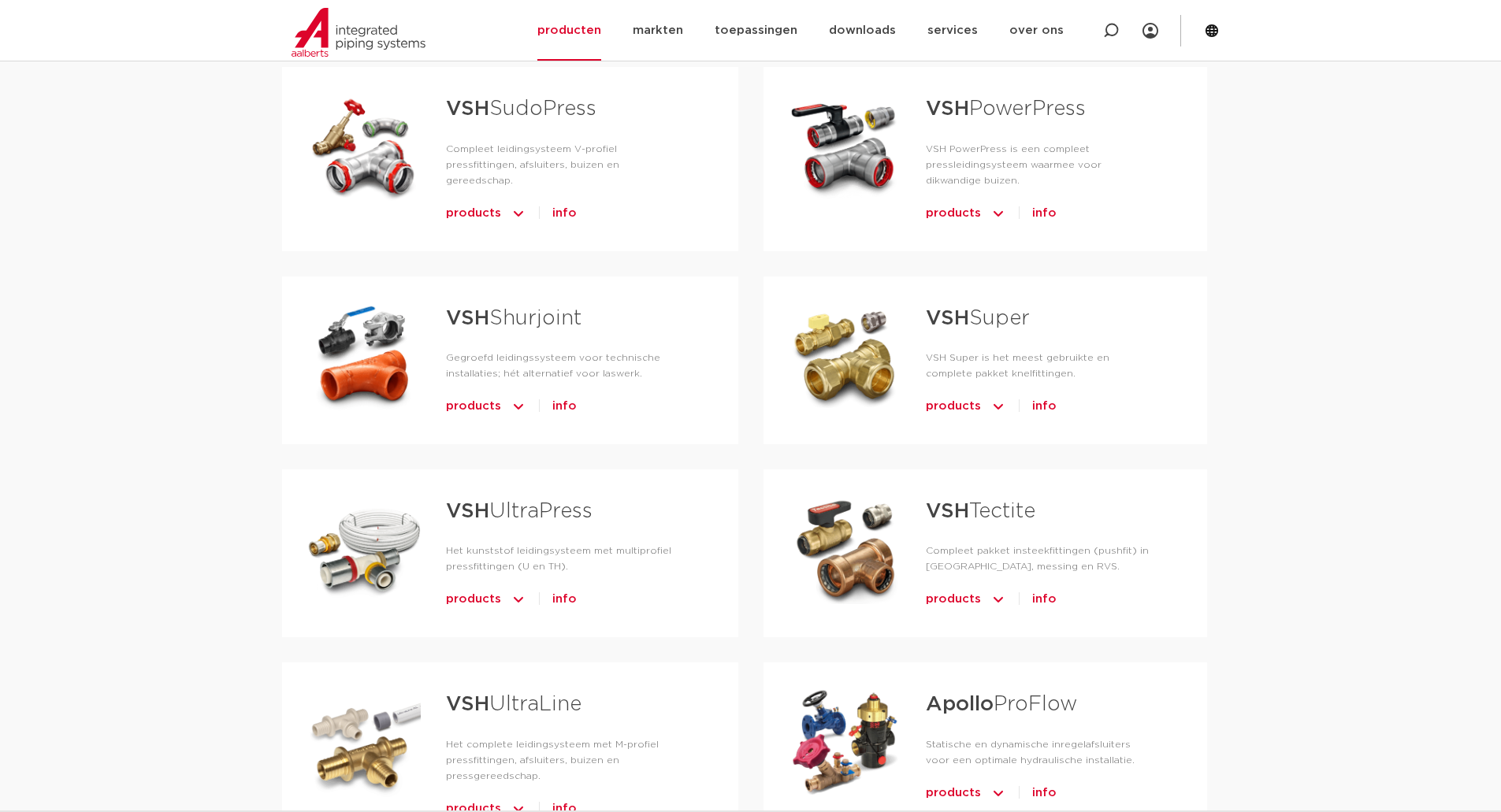
scroll to position [495, 0]
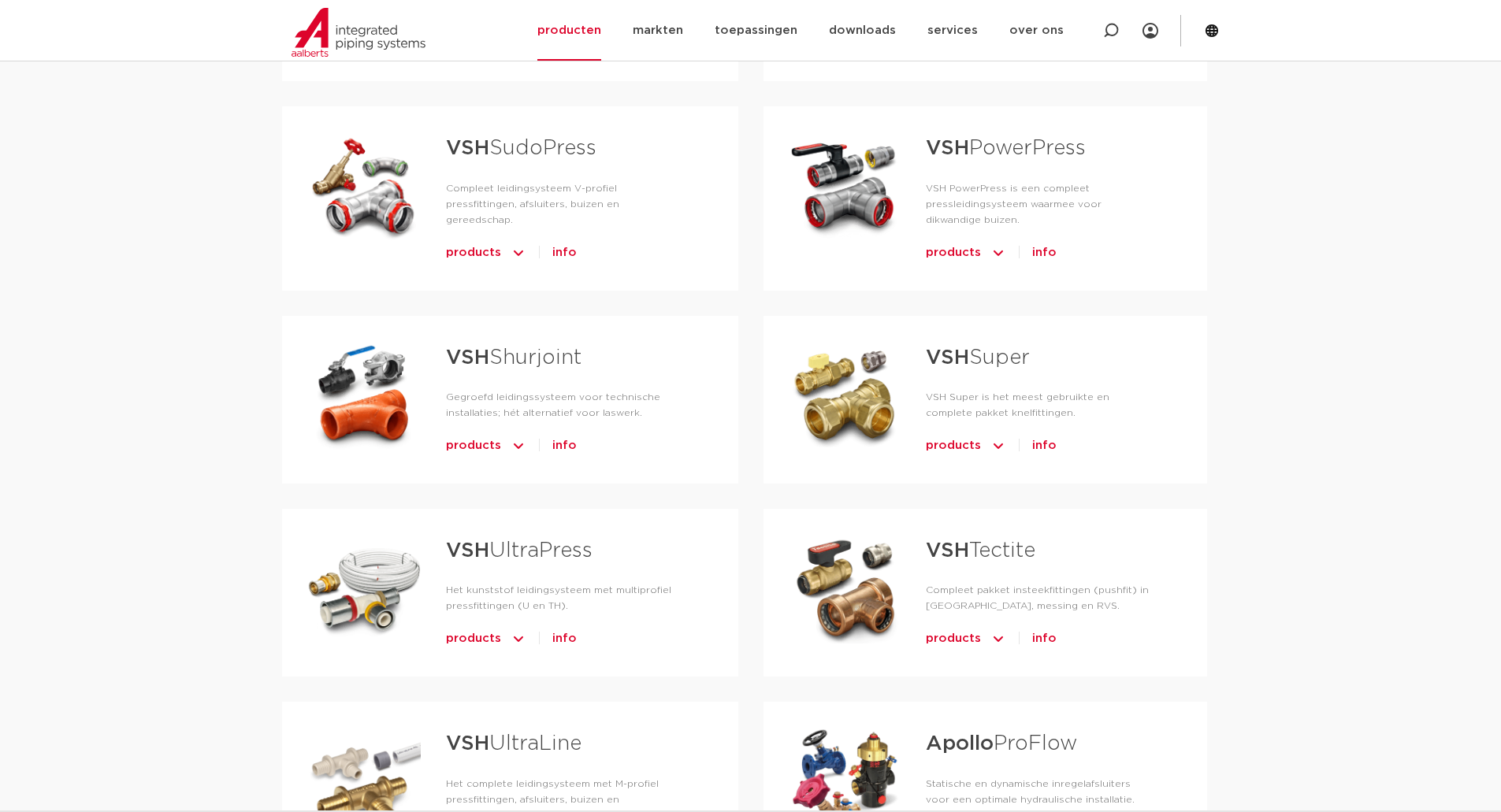
click at [557, 433] on span "info" at bounding box center [565, 446] width 25 height 26
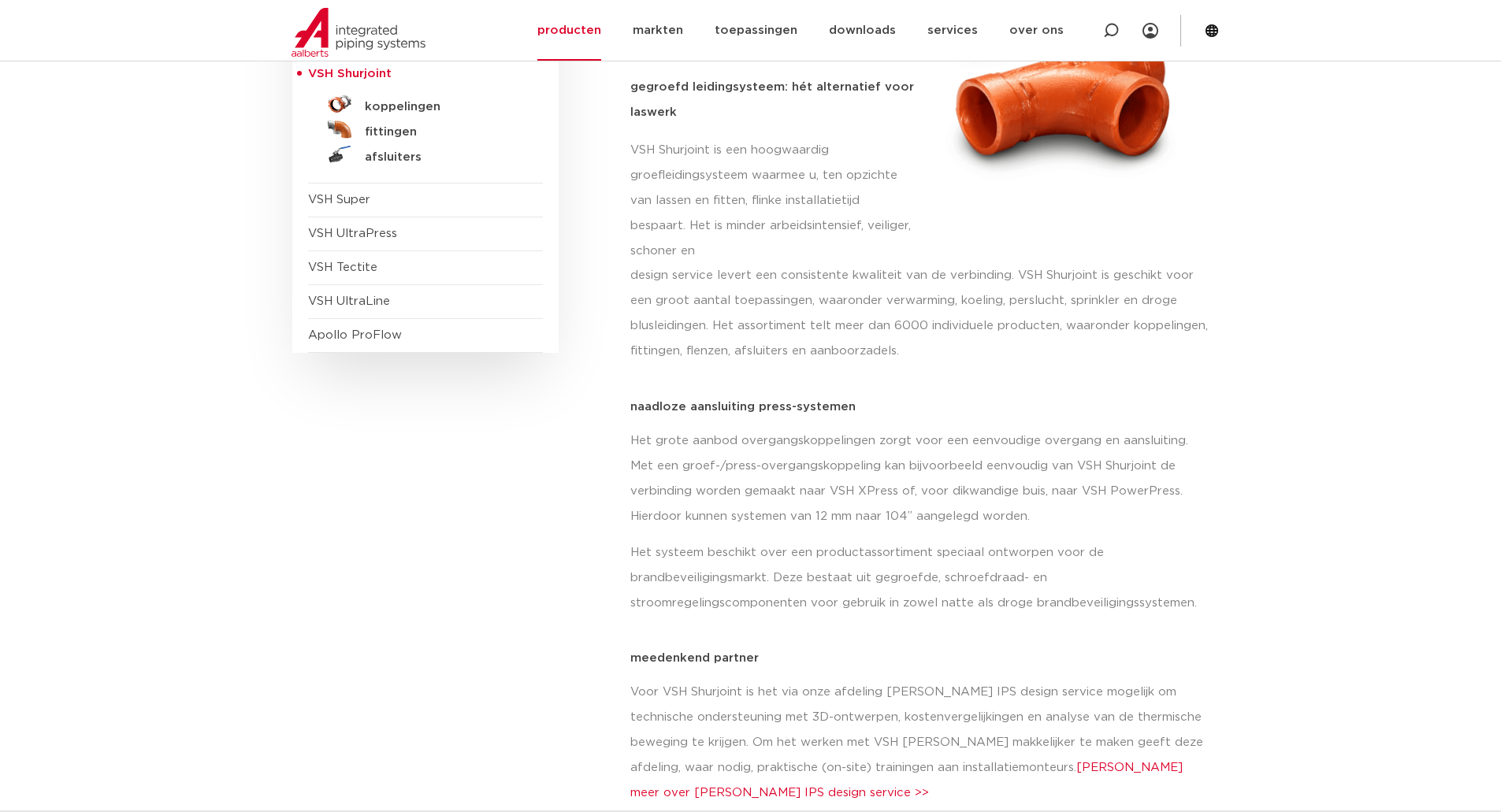
scroll to position [315, 0]
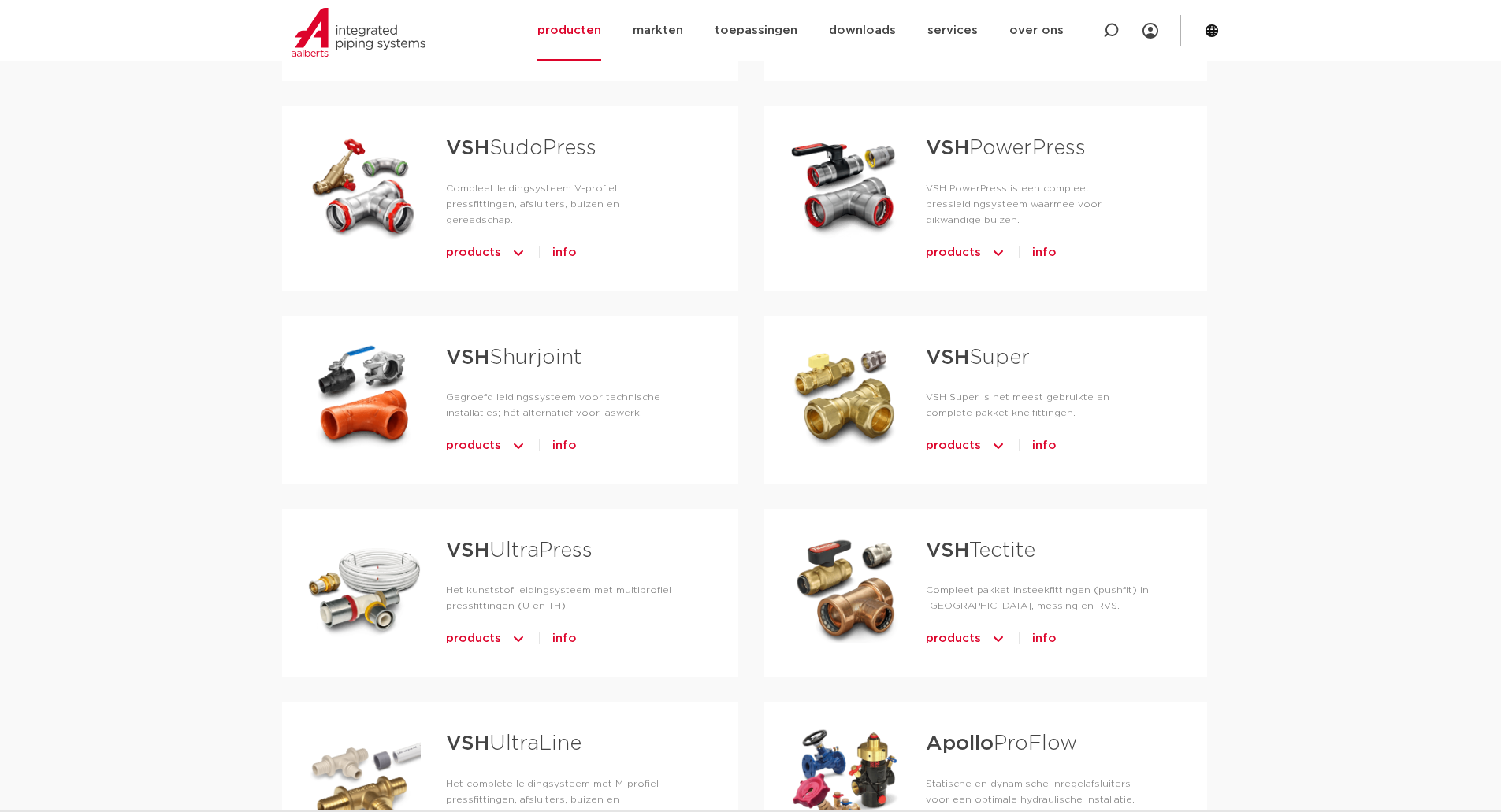
click at [522, 433] on img "Tabs. Open items met enter of spatie, sluit af met escape en navigeer met de pi…" at bounding box center [519, 446] width 15 height 26
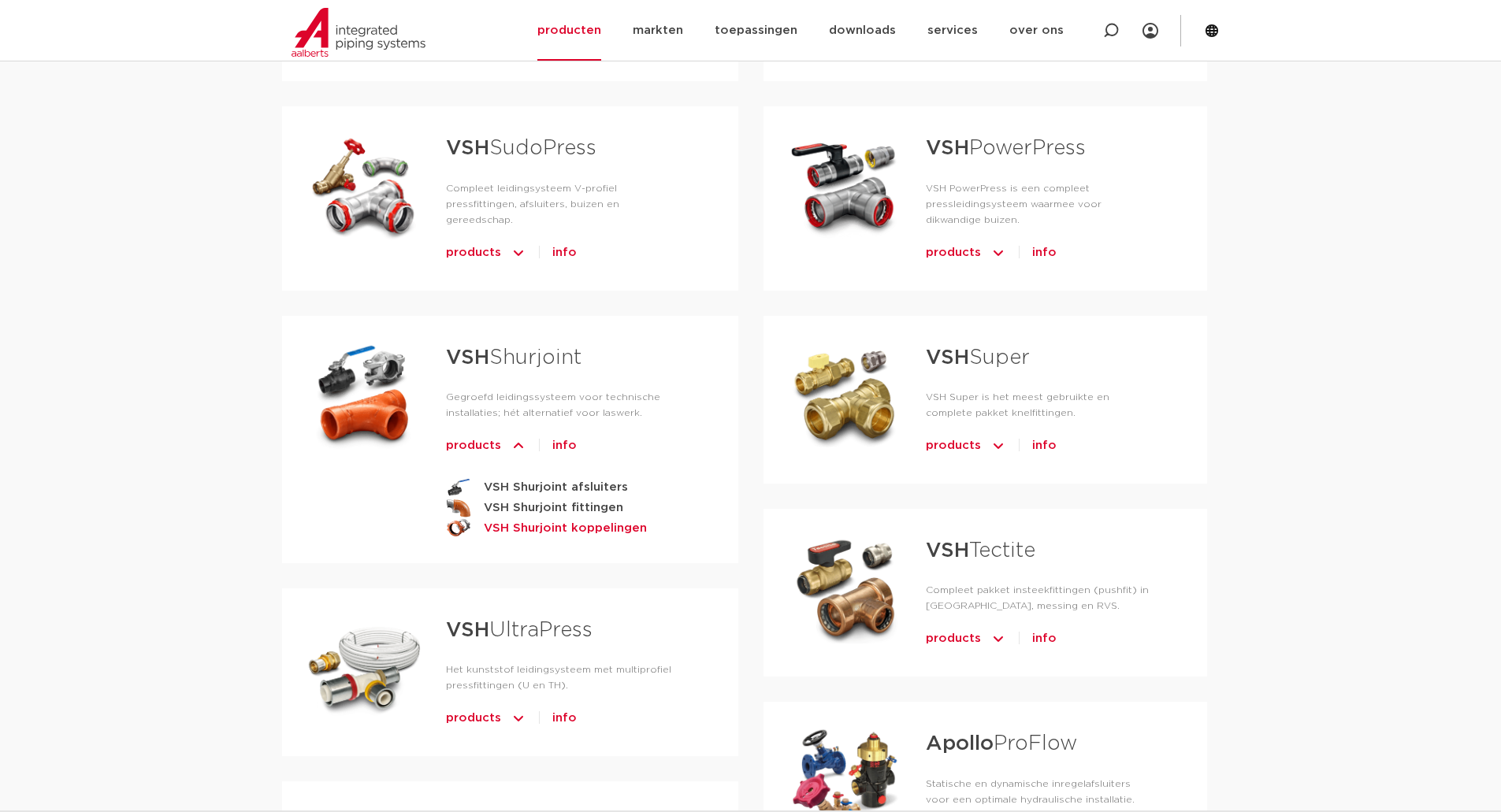
click at [524, 518] on strong "VSH Shurjoint koppelingen" at bounding box center [565, 528] width 163 height 20
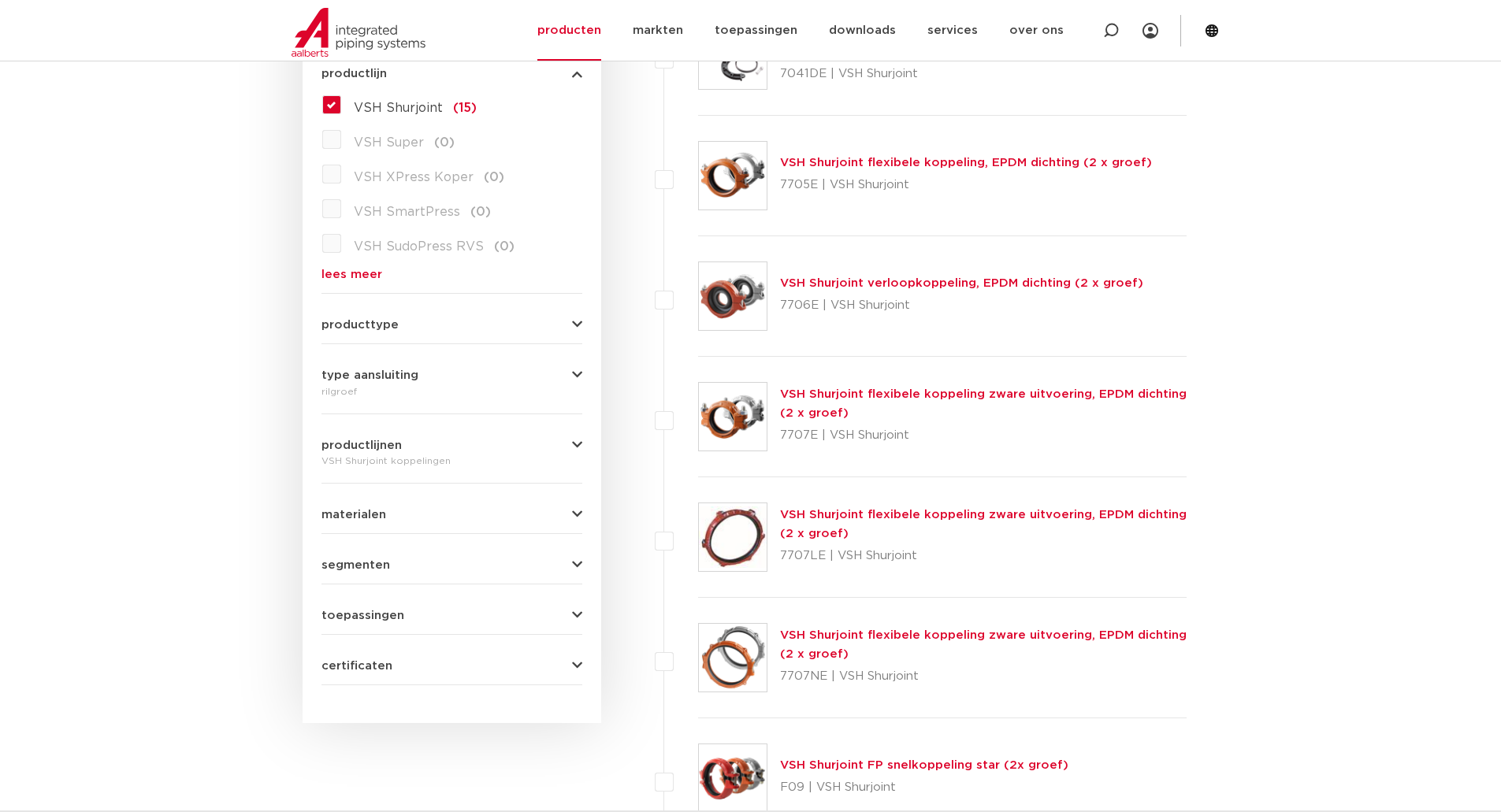
scroll to position [473, 0]
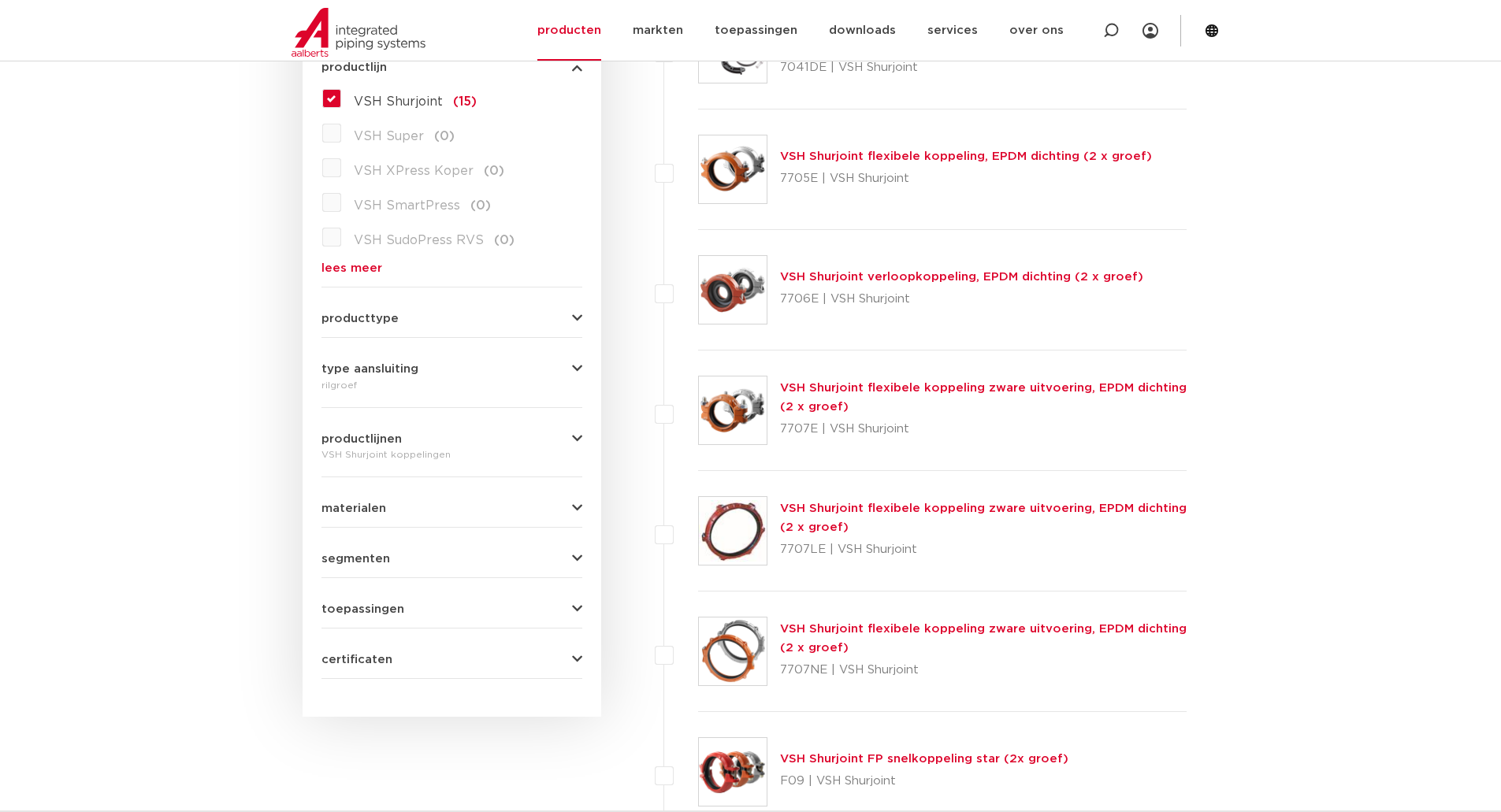
click at [581, 505] on icon "button" at bounding box center [578, 509] width 10 height 12
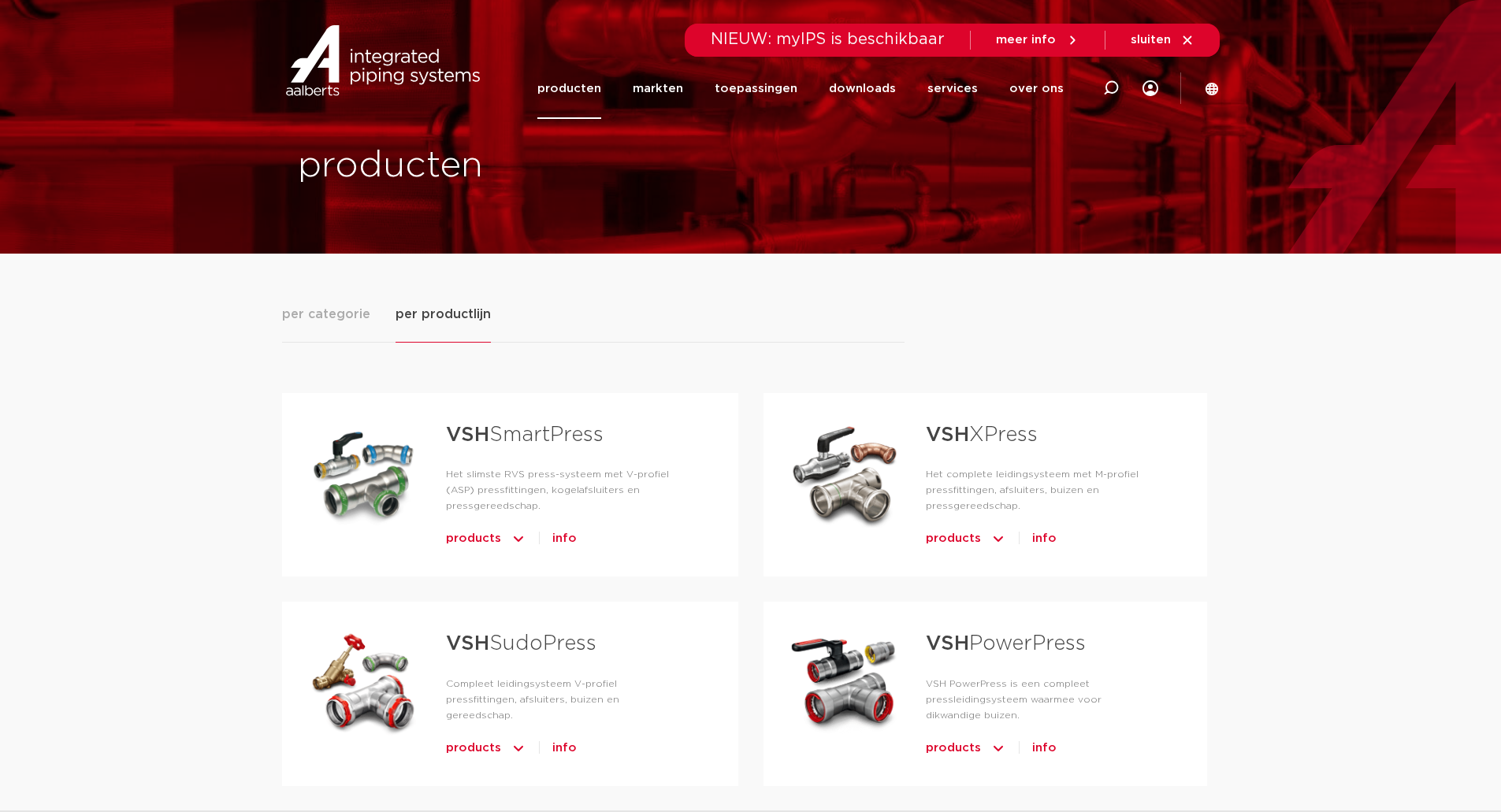
click at [302, 310] on span "per categorie" at bounding box center [325, 314] width 88 height 19
